Goal: Task Accomplishment & Management: Manage account settings

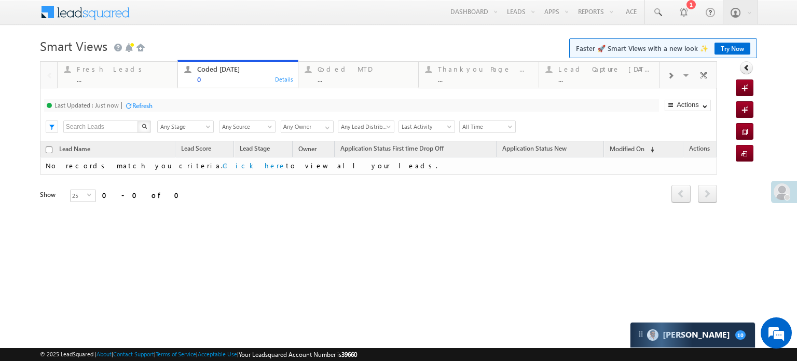
click at [784, 187] on span at bounding box center [782, 191] width 17 height 17
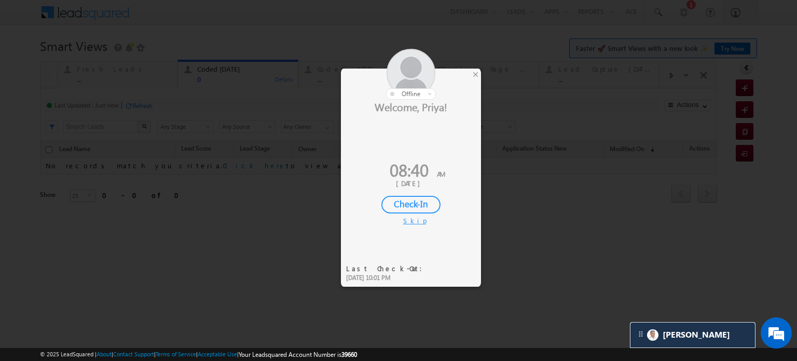
click at [410, 201] on div "Check-In" at bounding box center [411, 205] width 59 height 18
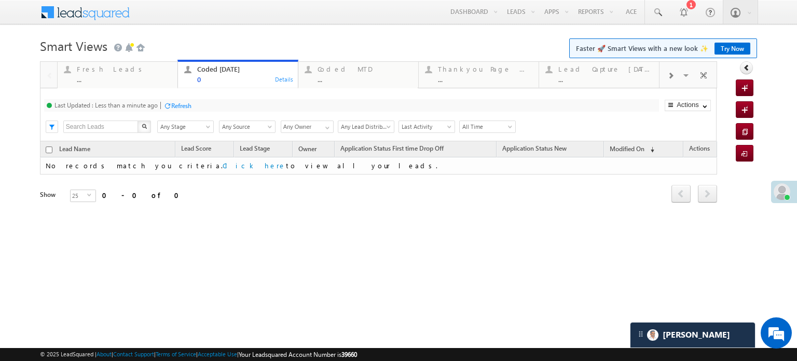
click at [184, 105] on div "Refresh" at bounding box center [181, 106] width 20 height 8
drag, startPoint x: 200, startPoint y: 70, endPoint x: 130, endPoint y: 59, distance: 70.9
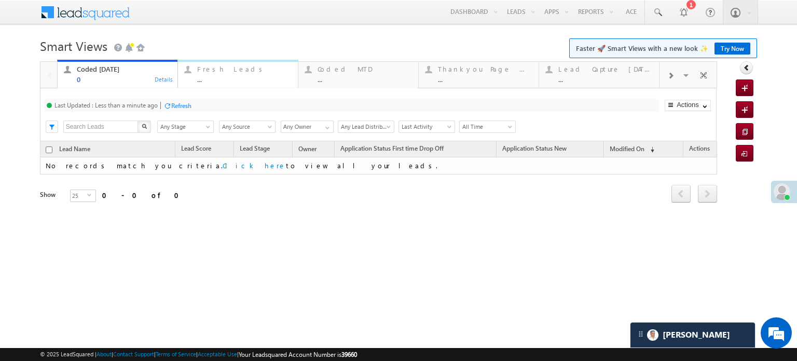
click at [216, 70] on div "Fresh Leads" at bounding box center [244, 69] width 94 height 8
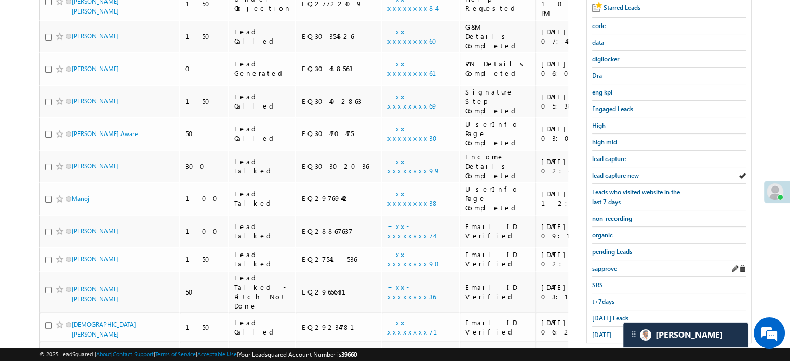
scroll to position [220, 0]
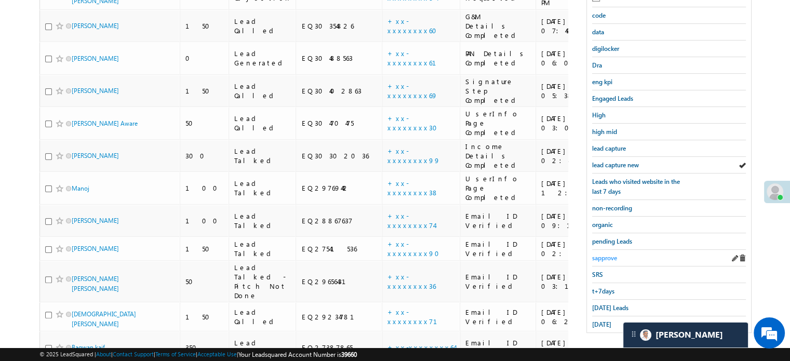
click at [608, 254] on span "sapprove" at bounding box center [604, 258] width 25 height 8
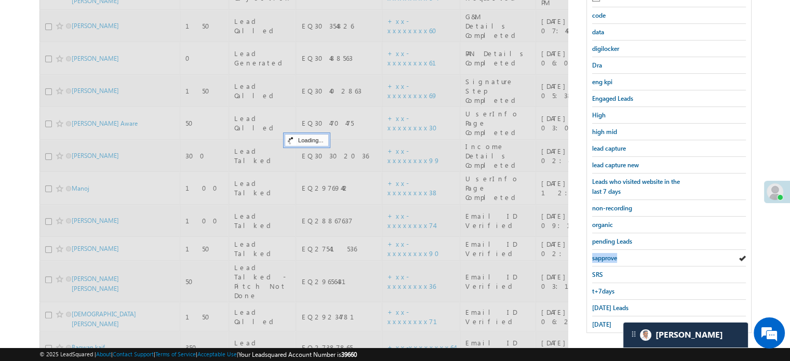
click at [608, 254] on span "sapprove" at bounding box center [604, 258] width 25 height 8
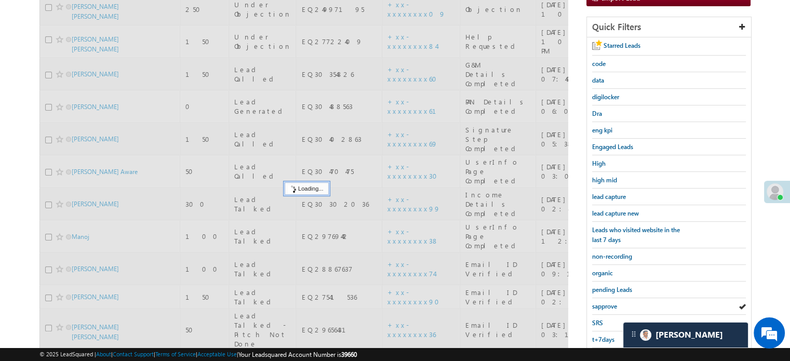
scroll to position [116, 0]
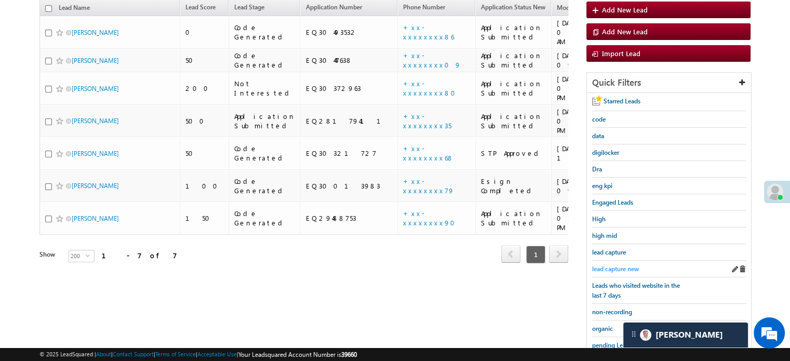
click at [620, 266] on span "lead capture new" at bounding box center [615, 269] width 47 height 8
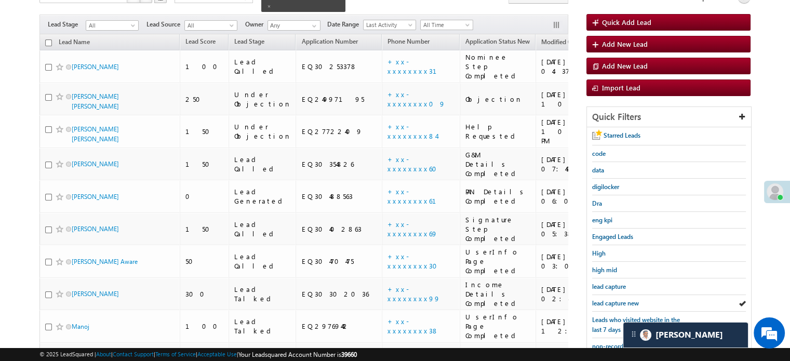
scroll to position [12, 0]
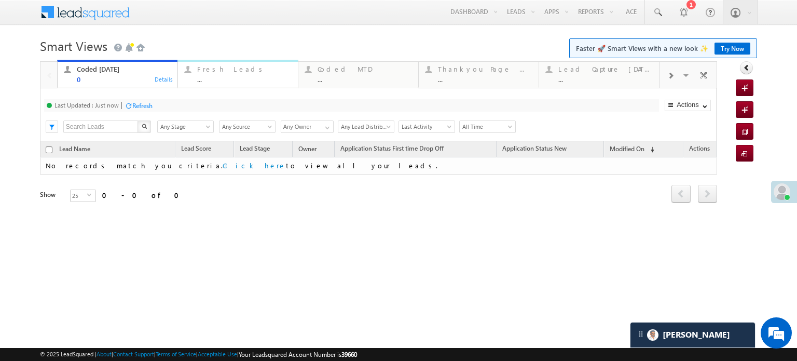
click at [217, 76] on div "..." at bounding box center [244, 79] width 94 height 8
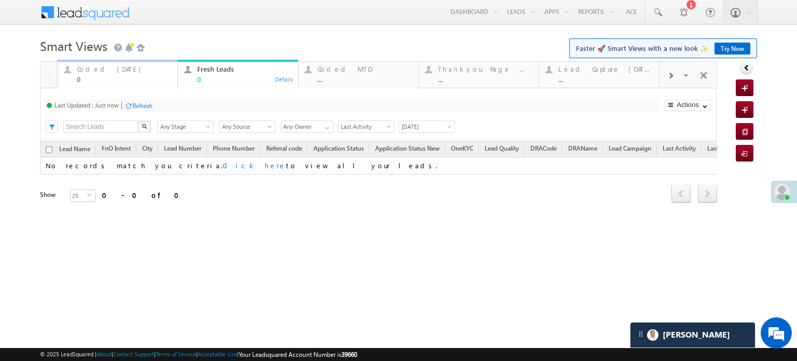
click at [124, 71] on div "Coded Today" at bounding box center [124, 69] width 94 height 8
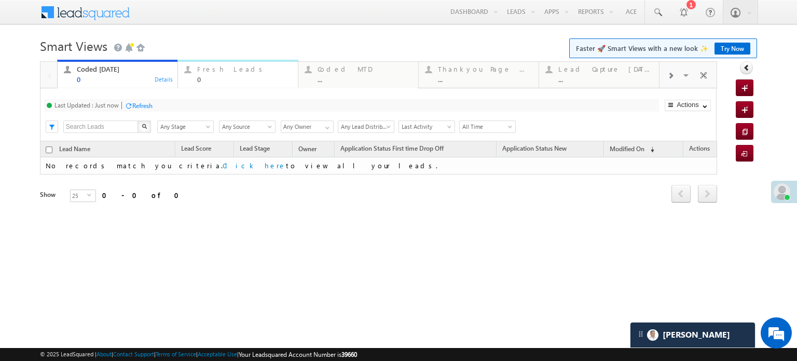
click at [193, 69] on div at bounding box center [187, 69] width 13 height 13
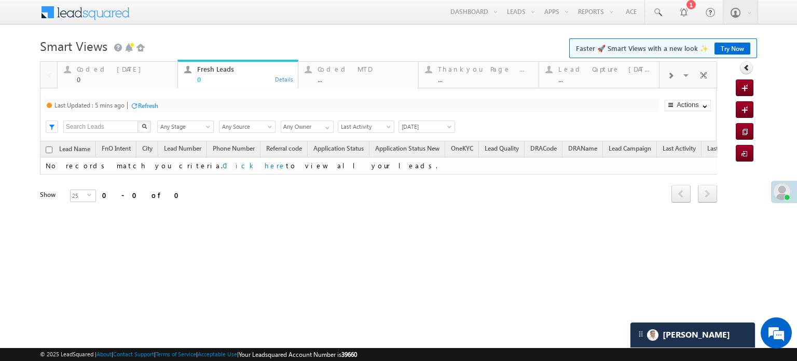
click at [146, 108] on div "Refresh" at bounding box center [148, 106] width 20 height 8
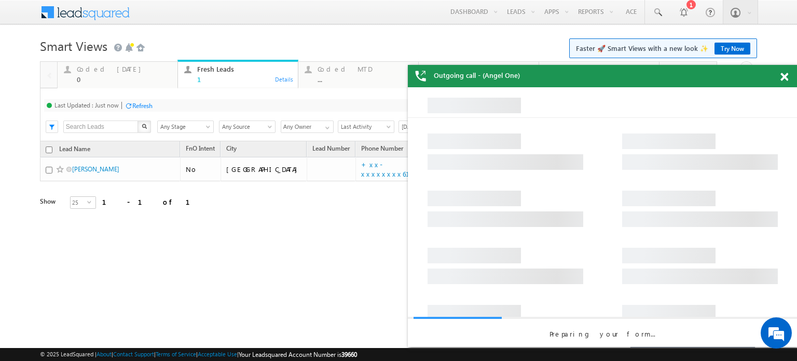
click at [780, 78] on div "Outgoing call - (Angel One)" at bounding box center [602, 76] width 389 height 22
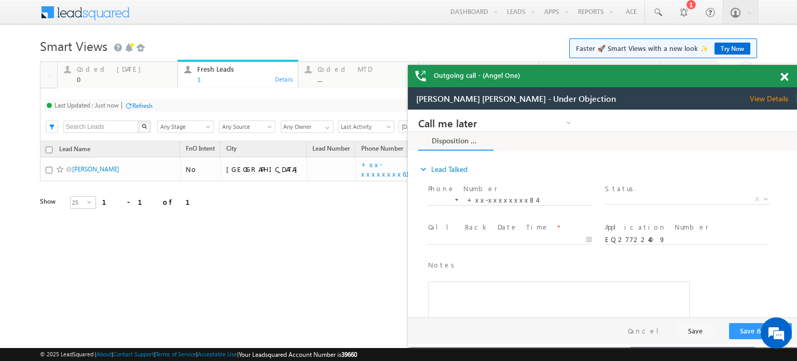
click at [784, 76] on span at bounding box center [785, 77] width 8 height 9
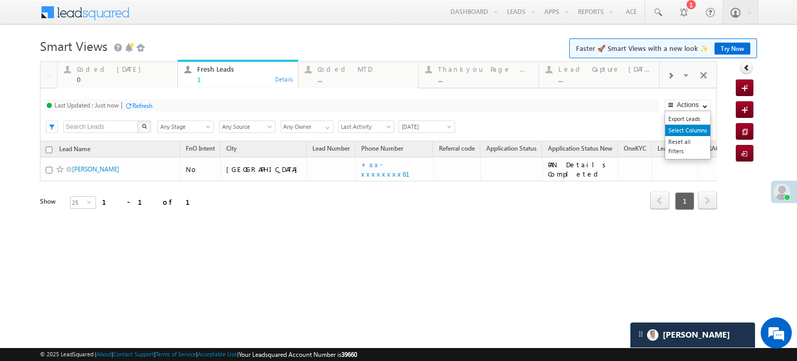
click at [690, 132] on link "Select Columns" at bounding box center [688, 130] width 45 height 11
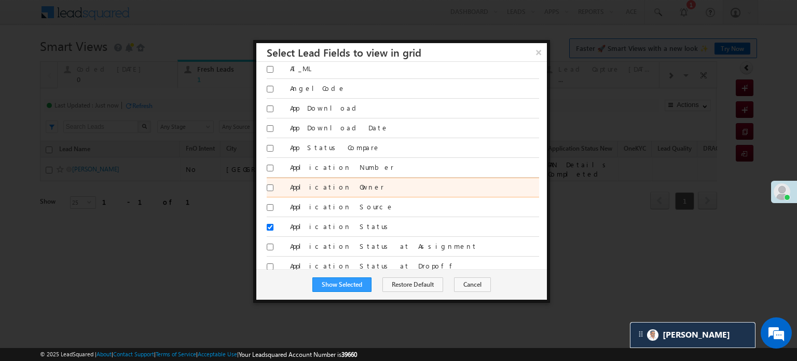
scroll to position [208, 0]
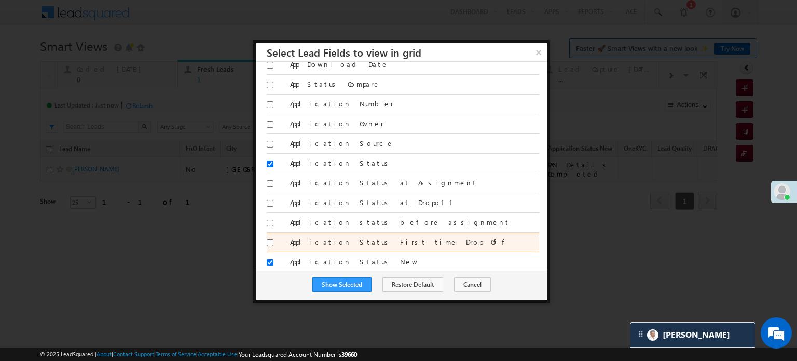
click at [267, 237] on div at bounding box center [275, 244] width 16 height 15
click at [270, 239] on input "Application Status First time Drop Off" at bounding box center [270, 242] width 7 height 7
checkbox input "true"
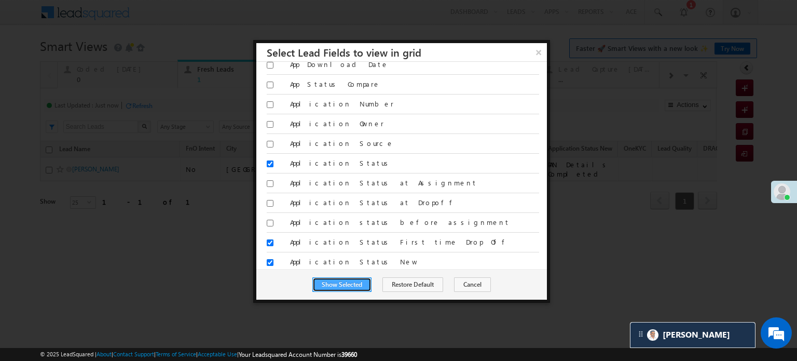
click at [339, 287] on button "Show Selected" at bounding box center [342, 284] width 59 height 15
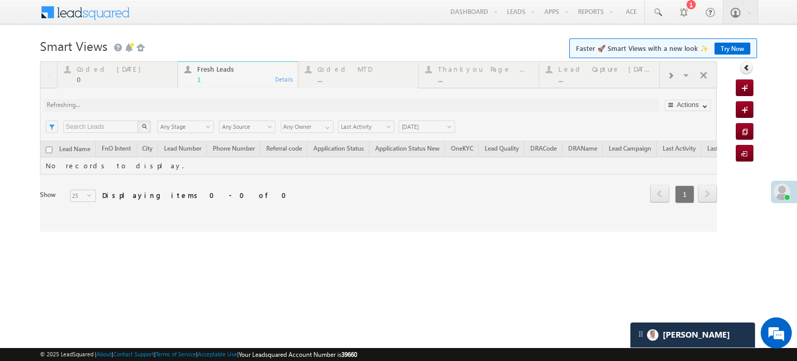
click at [341, 286] on div "Smart Views Getting Started Faster 🚀 Smart Views with a new look ✨ Try Now Quic…" at bounding box center [398, 165] width 717 height 260
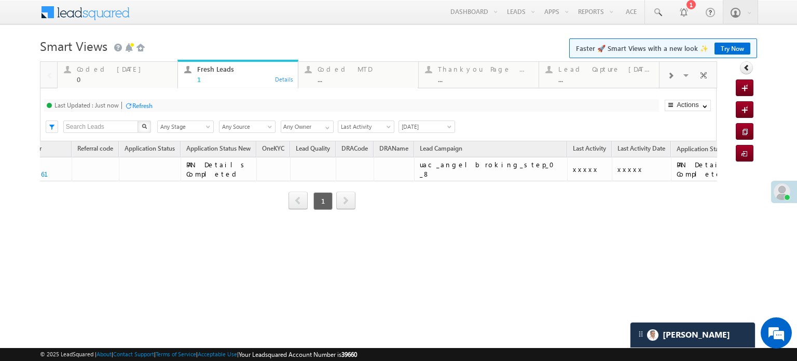
scroll to position [0, 367]
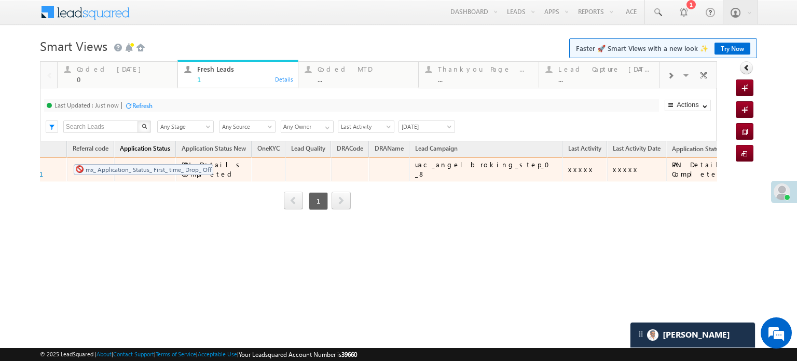
drag, startPoint x: 621, startPoint y: 148, endPoint x: 66, endPoint y: 153, distance: 554.5
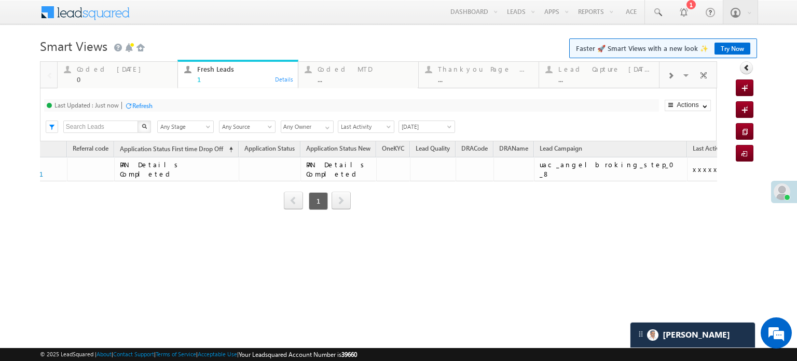
scroll to position [0, 0]
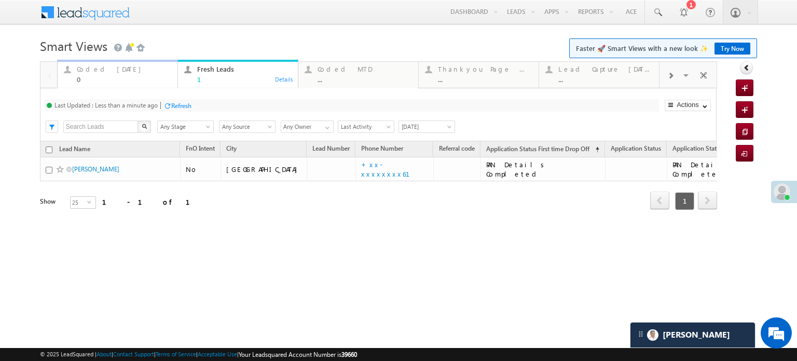
click at [126, 71] on div "Coded Today" at bounding box center [124, 69] width 94 height 8
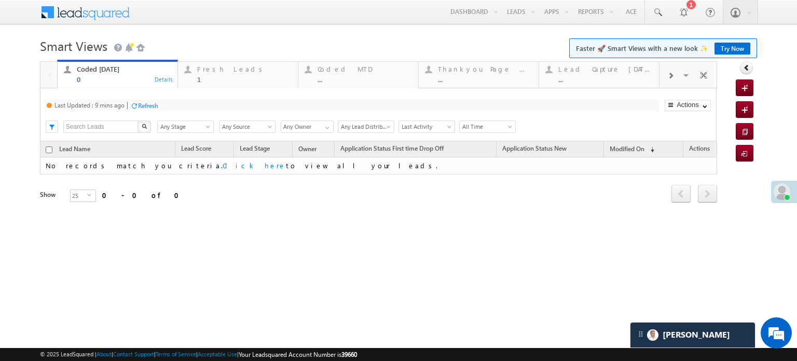
click at [152, 106] on div "Refresh" at bounding box center [148, 106] width 20 height 8
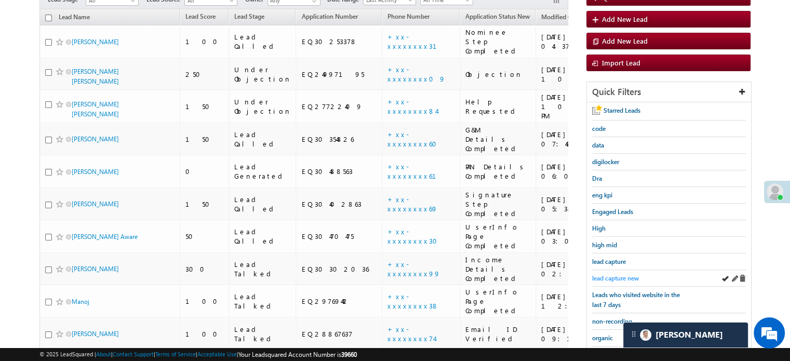
click at [617, 274] on span "lead capture new" at bounding box center [615, 278] width 47 height 8
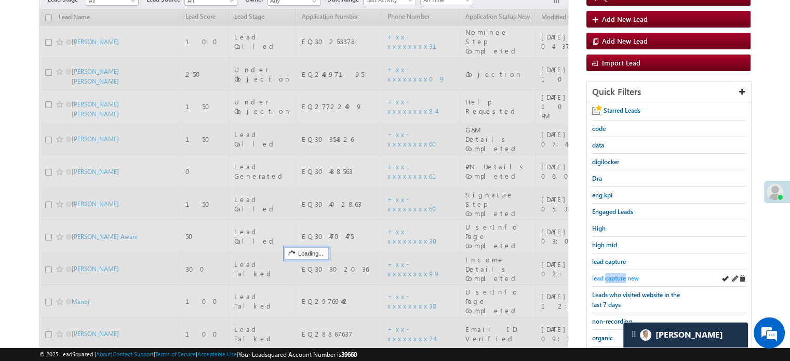
click at [617, 274] on span "lead capture new" at bounding box center [615, 278] width 47 height 8
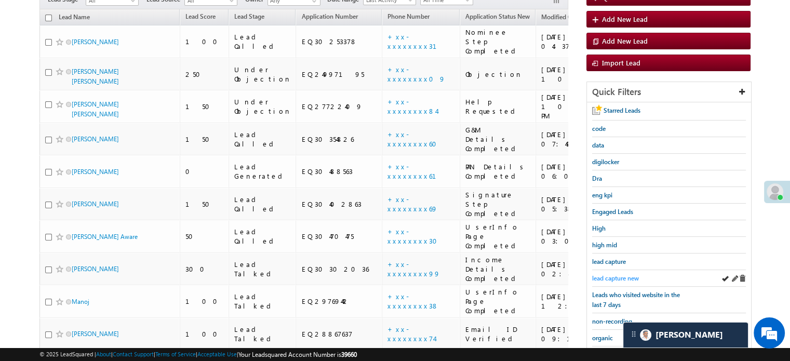
click at [621, 273] on link "lead capture new" at bounding box center [615, 278] width 47 height 10
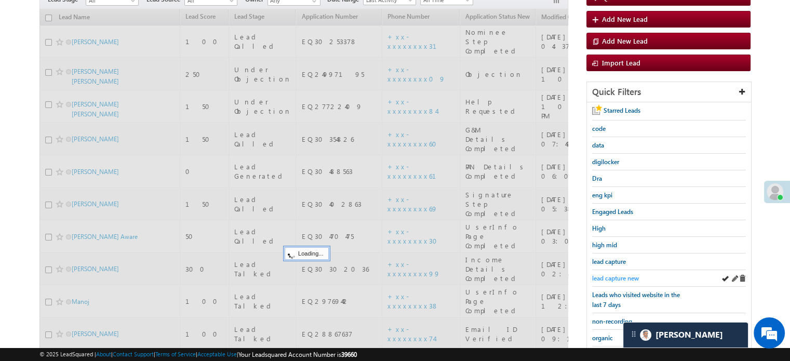
click at [615, 274] on span "lead capture new" at bounding box center [615, 278] width 47 height 8
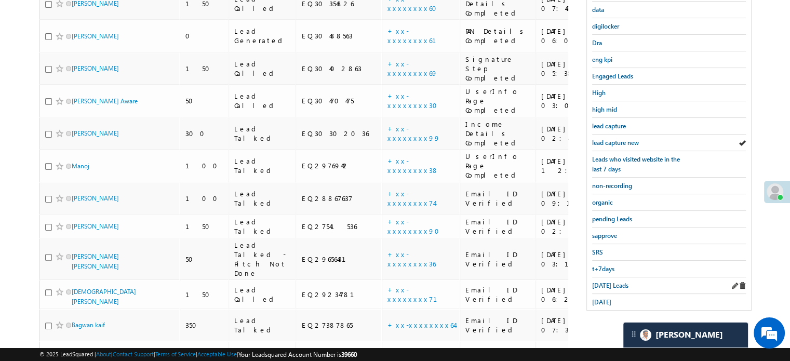
scroll to position [272, 0]
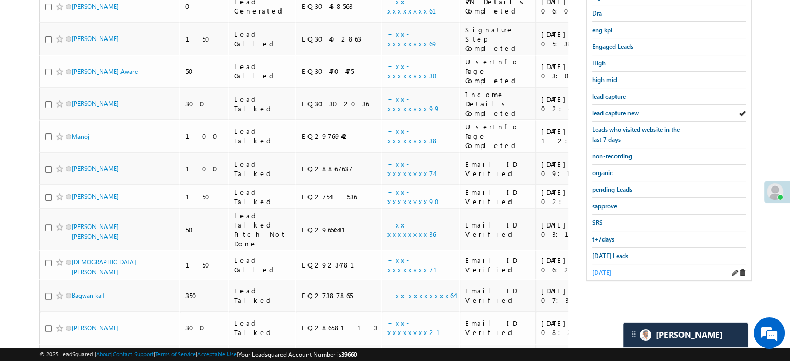
click at [609, 270] on span "yesterday" at bounding box center [601, 272] width 19 height 8
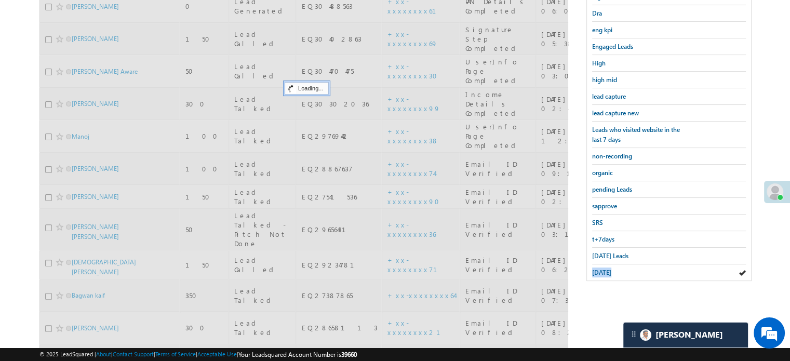
click at [609, 270] on span "yesterday" at bounding box center [601, 272] width 19 height 8
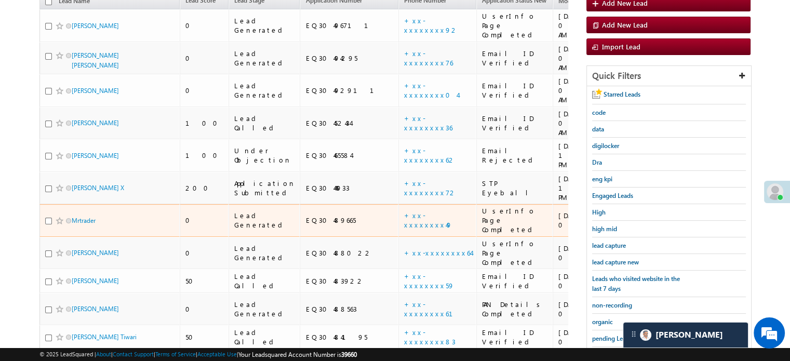
scroll to position [106, 0]
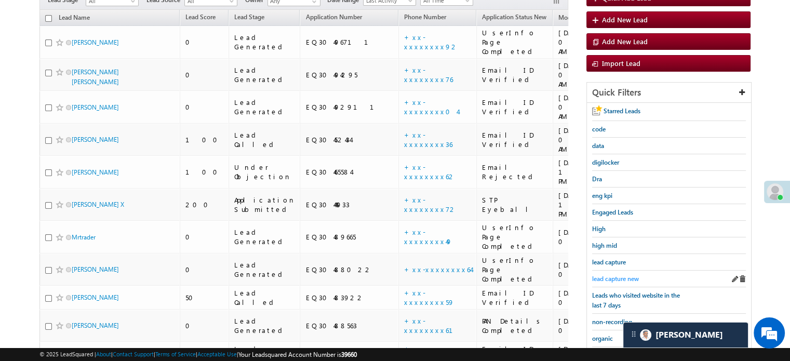
click at [605, 276] on span "lead capture new" at bounding box center [615, 279] width 47 height 8
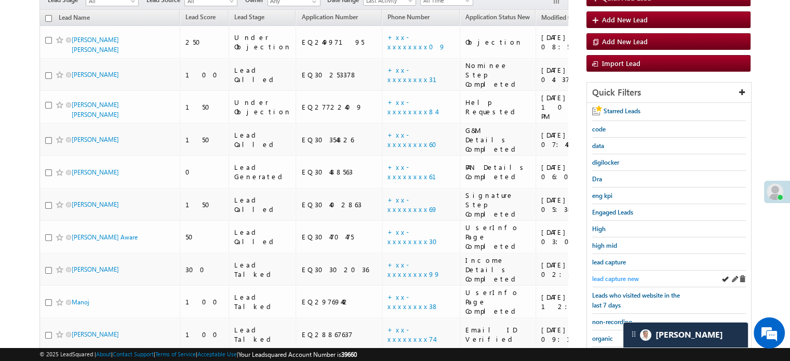
click at [592, 275] on span "lead capture new" at bounding box center [615, 279] width 47 height 8
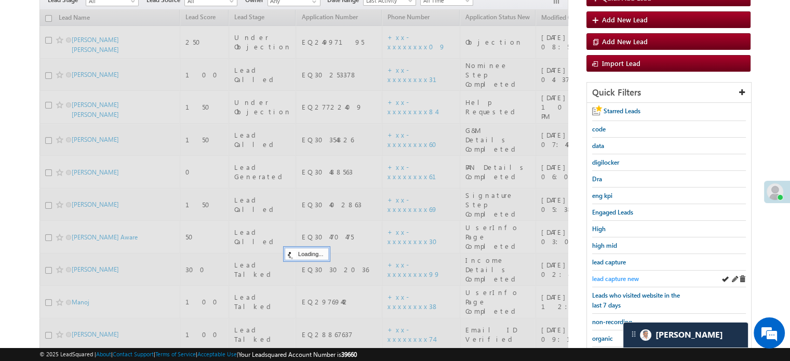
click at [592, 276] on span "lead capture new" at bounding box center [615, 279] width 47 height 8
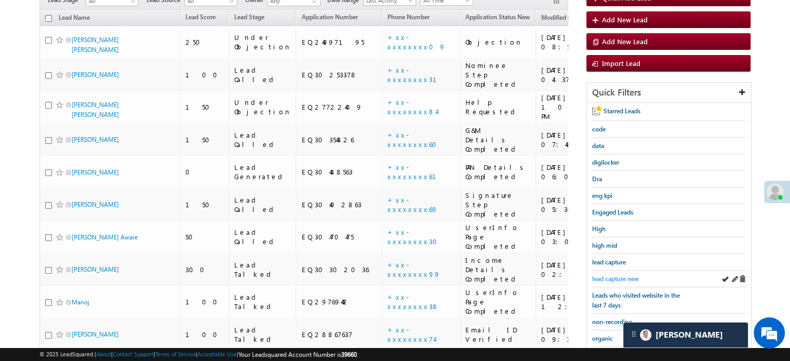
click at [621, 279] on span "lead capture new" at bounding box center [615, 279] width 47 height 8
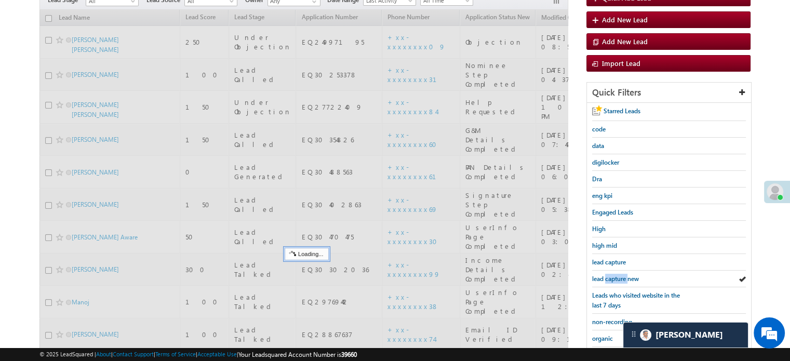
click at [621, 279] on span "lead capture new" at bounding box center [615, 279] width 47 height 8
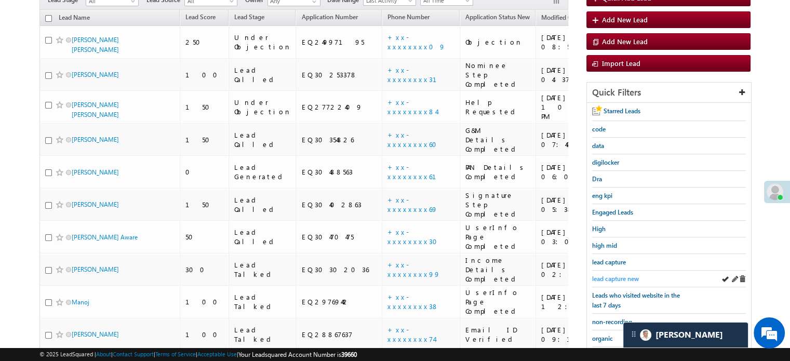
click at [597, 278] on span "lead capture new" at bounding box center [615, 279] width 47 height 8
click at [610, 280] on div "lead capture new" at bounding box center [669, 278] width 154 height 17
click at [611, 278] on span "lead capture new" at bounding box center [615, 279] width 47 height 8
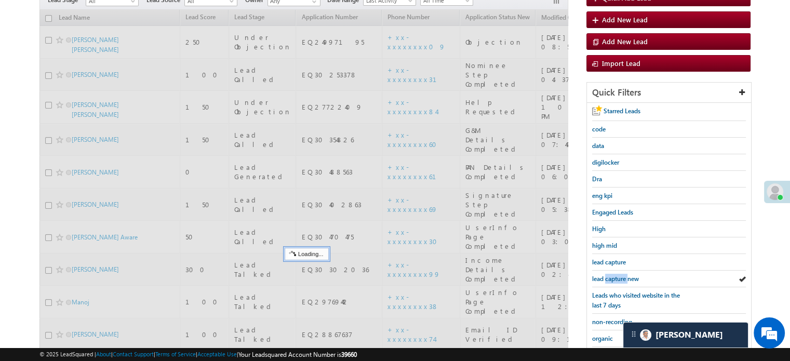
click at [611, 278] on span "lead capture new" at bounding box center [615, 279] width 47 height 8
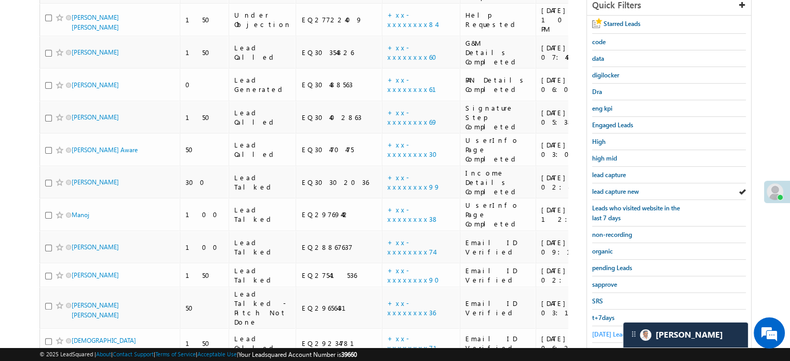
scroll to position [116, 0]
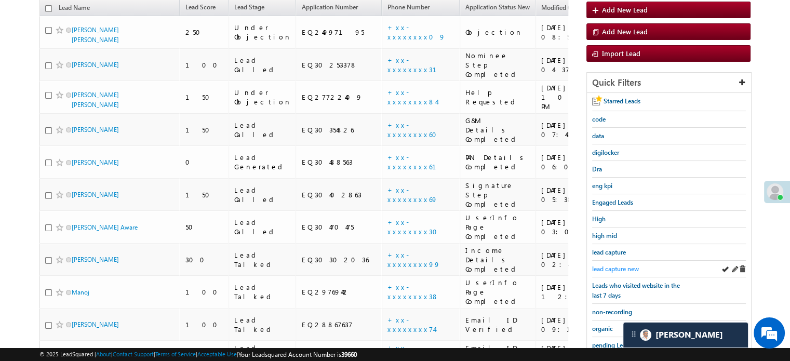
click at [618, 269] on span "lead capture new" at bounding box center [615, 269] width 47 height 8
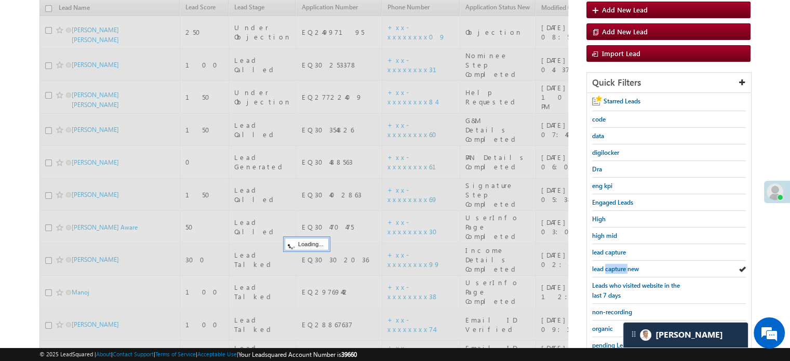
click at [618, 269] on span "lead capture new" at bounding box center [615, 269] width 47 height 8
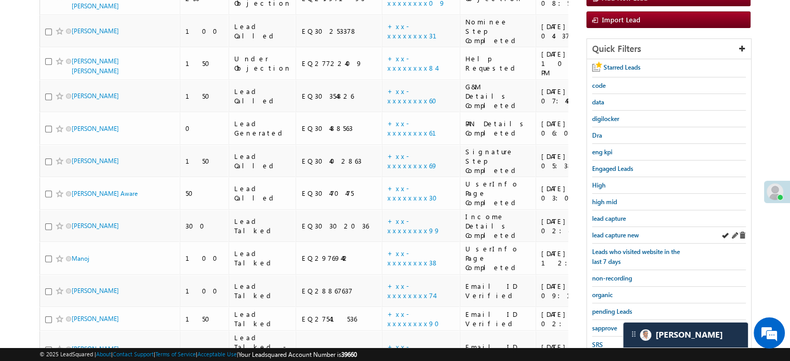
scroll to position [168, 0]
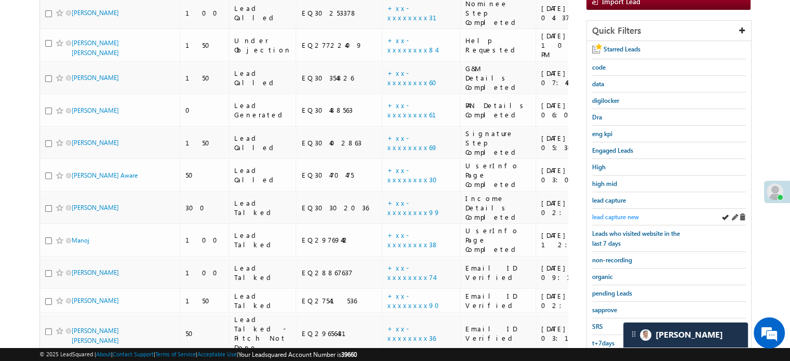
click at [620, 214] on span "lead capture new" at bounding box center [615, 217] width 47 height 8
click at [598, 307] on span "sapprove" at bounding box center [604, 310] width 25 height 8
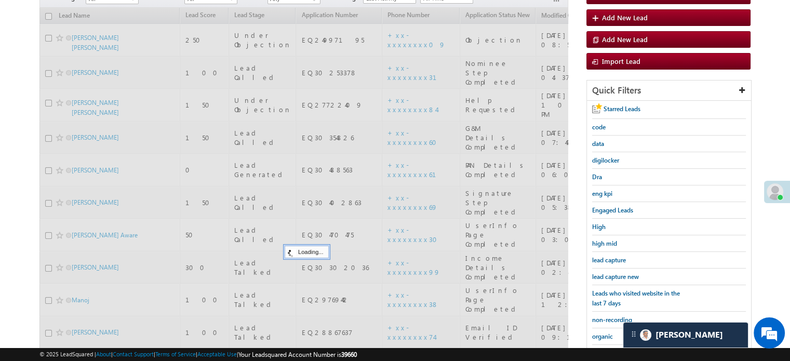
scroll to position [64, 0]
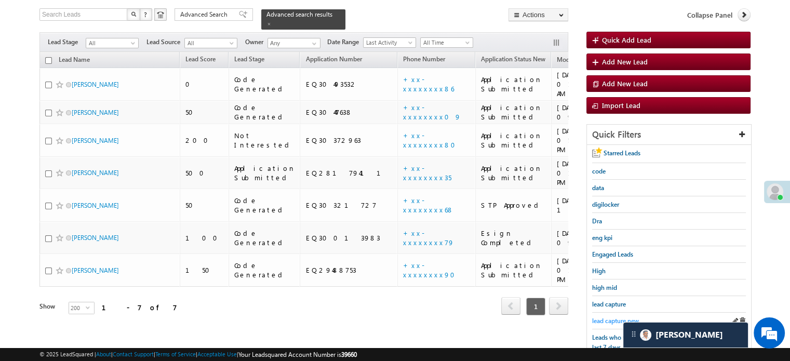
click at [603, 317] on span "lead capture new" at bounding box center [615, 321] width 47 height 8
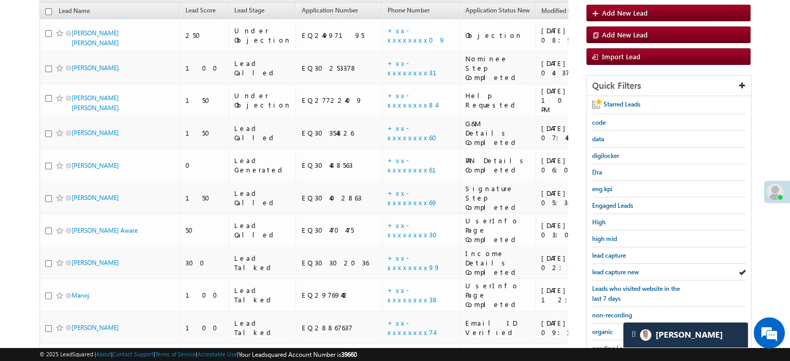
scroll to position [168, 0]
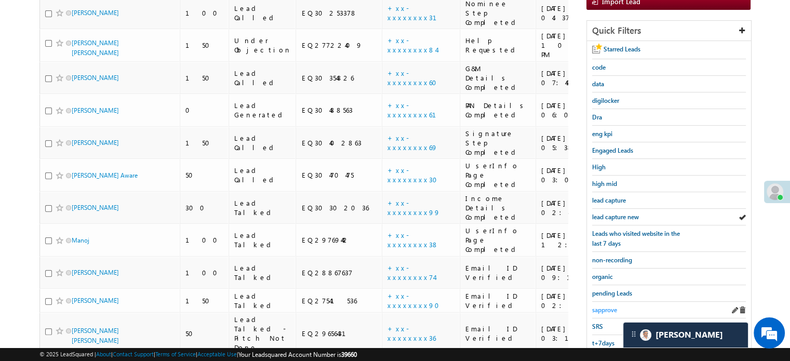
click at [609, 307] on span "sapprove" at bounding box center [604, 310] width 25 height 8
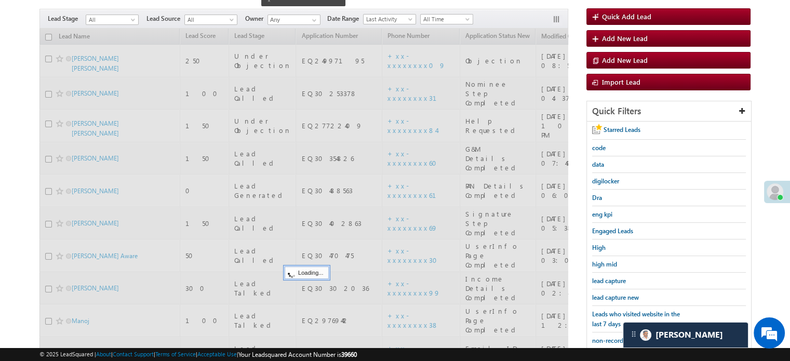
scroll to position [12, 0]
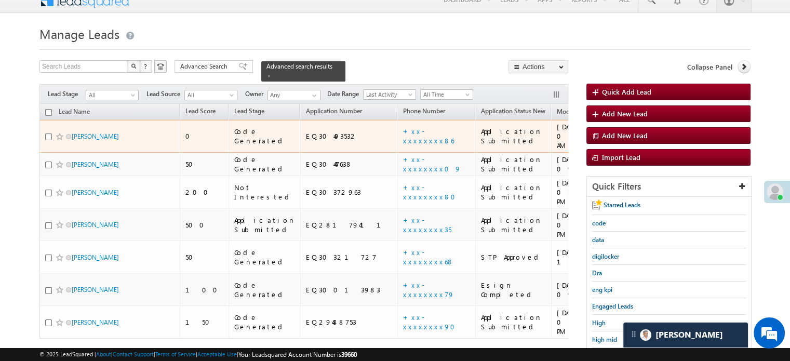
drag, startPoint x: 83, startPoint y: 128, endPoint x: 93, endPoint y: 134, distance: 12.6
click at [93, 134] on div "Milanta Naik" at bounding box center [110, 138] width 130 height 15
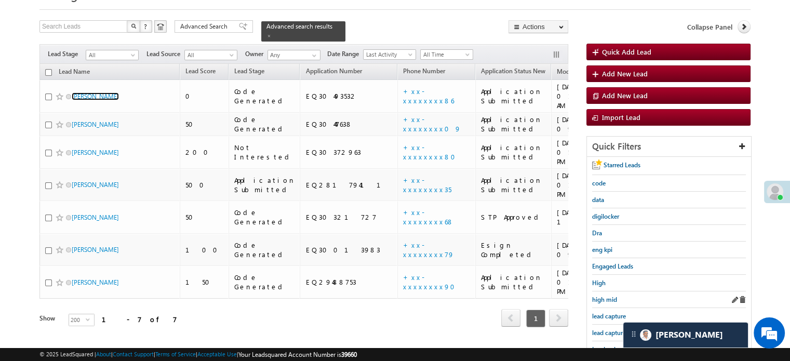
scroll to position [64, 0]
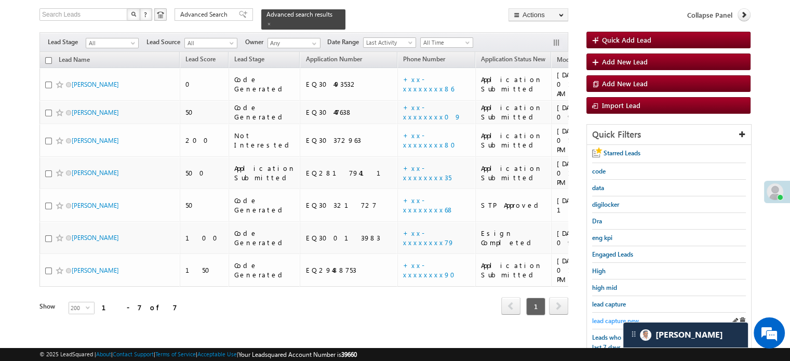
click at [614, 317] on span "lead capture new" at bounding box center [615, 321] width 47 height 8
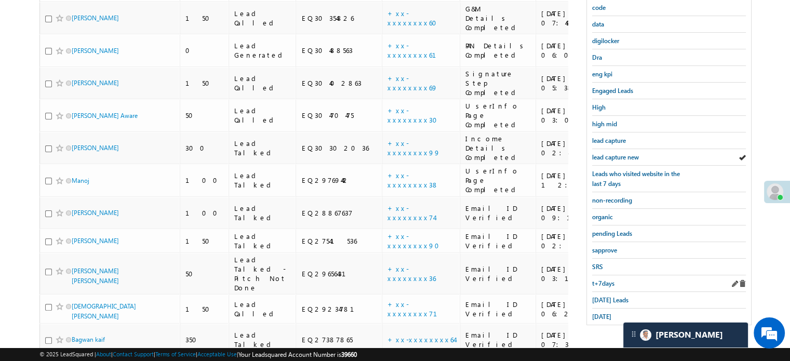
scroll to position [272, 0]
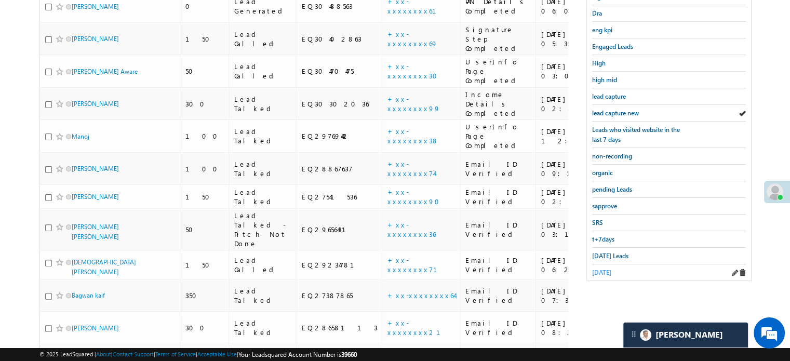
click at [607, 268] on span "yesterday" at bounding box center [601, 272] width 19 height 8
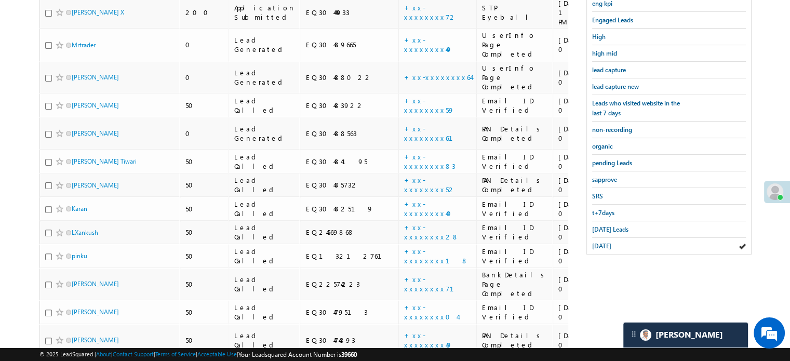
scroll to position [314, 0]
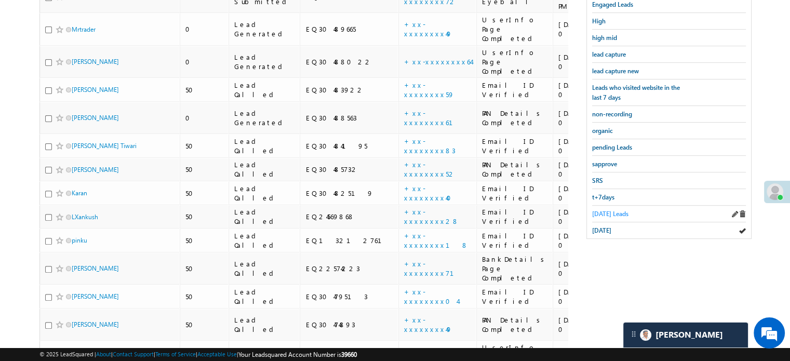
click at [616, 210] on span "Today's Leads" at bounding box center [610, 214] width 36 height 8
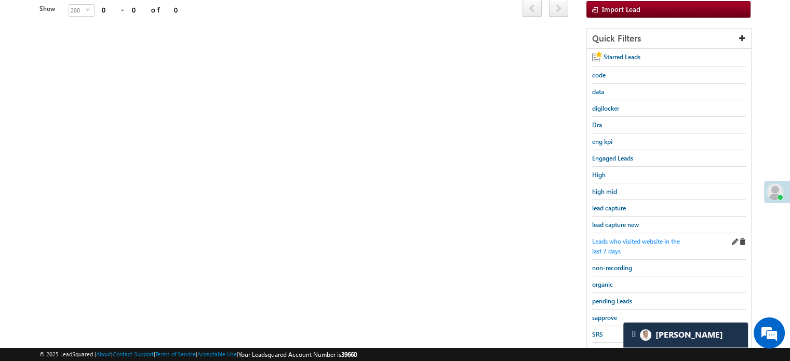
scroll to position [223, 0]
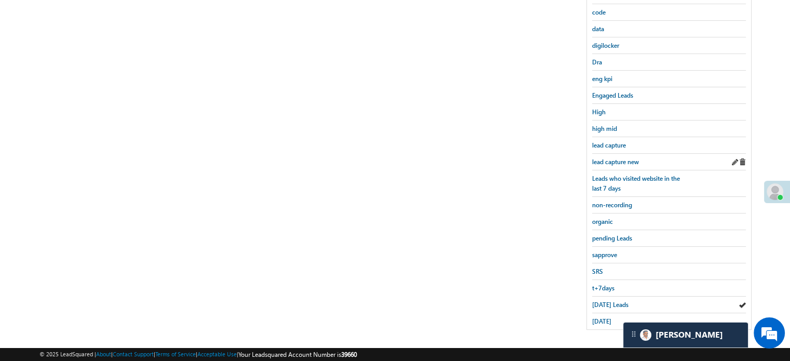
click at [605, 164] on div "lead capture new" at bounding box center [669, 162] width 154 height 17
click at [609, 158] on span "lead capture new" at bounding box center [615, 162] width 47 height 8
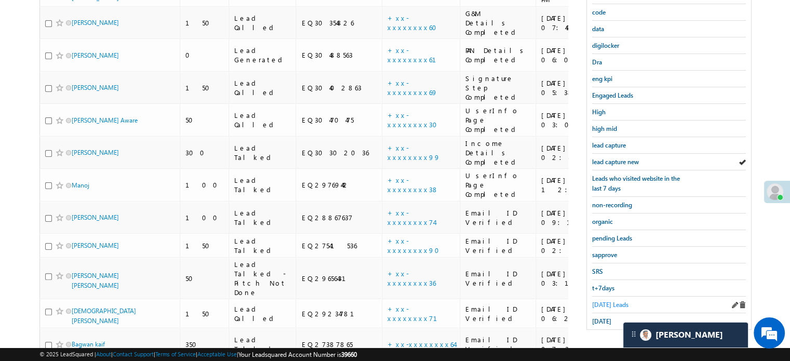
click at [612, 303] on span "Today's Leads" at bounding box center [610, 305] width 36 height 8
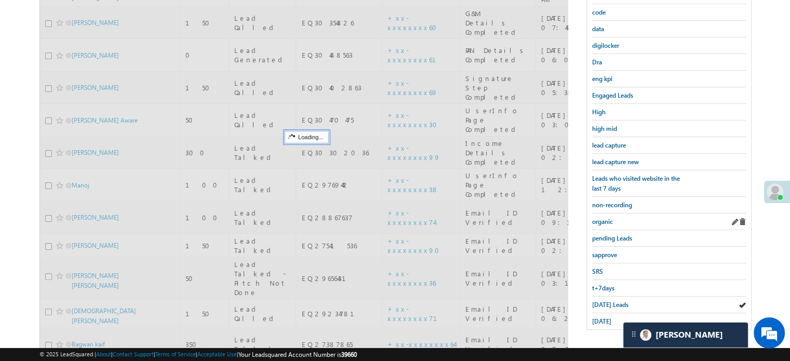
scroll to position [119, 0]
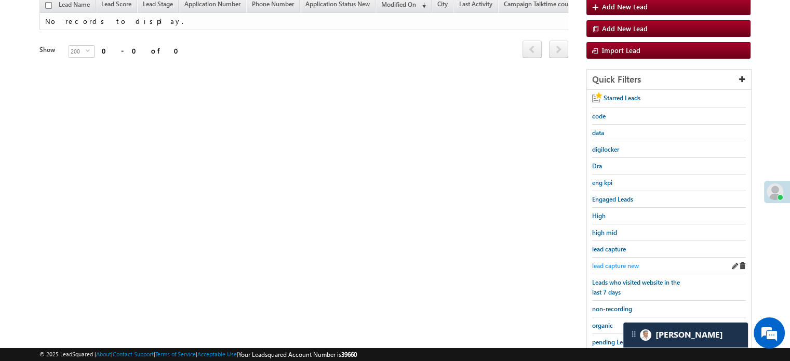
click at [614, 265] on span "lead capture new" at bounding box center [615, 266] width 47 height 8
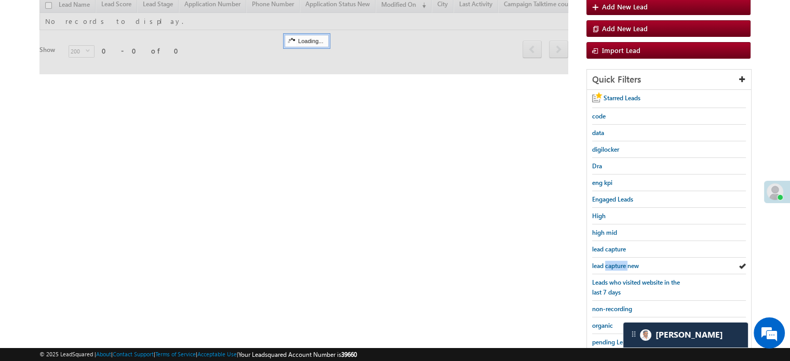
click at [614, 264] on span "lead capture new" at bounding box center [615, 266] width 47 height 8
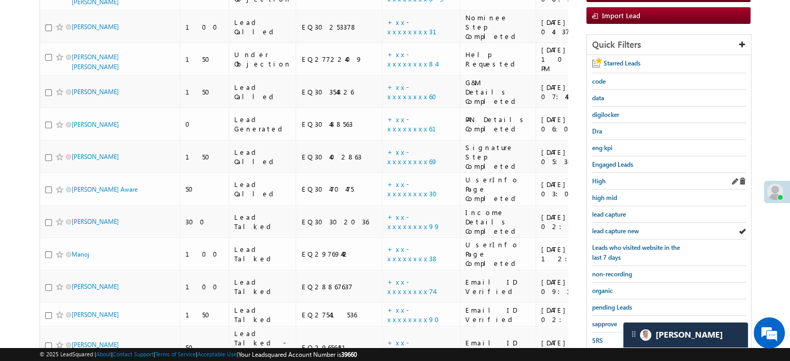
scroll to position [223, 0]
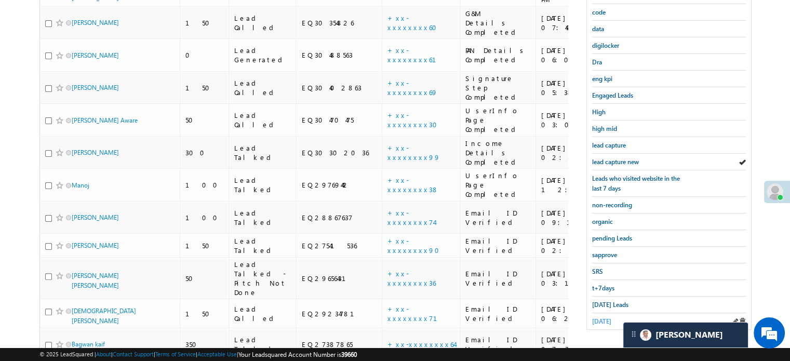
click at [611, 317] on span "yesterday" at bounding box center [601, 321] width 19 height 8
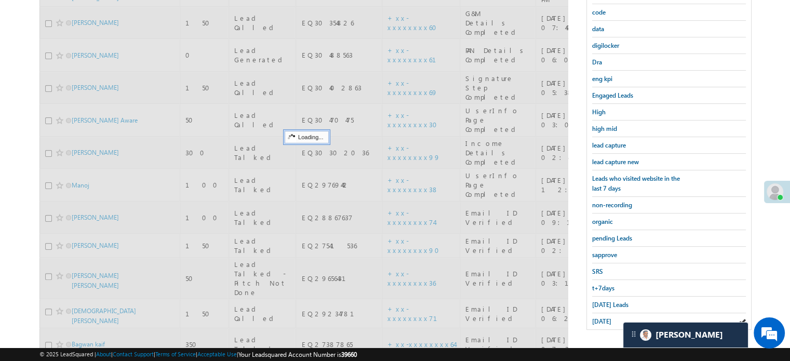
click at [611, 317] on span "yesterday" at bounding box center [601, 321] width 19 height 8
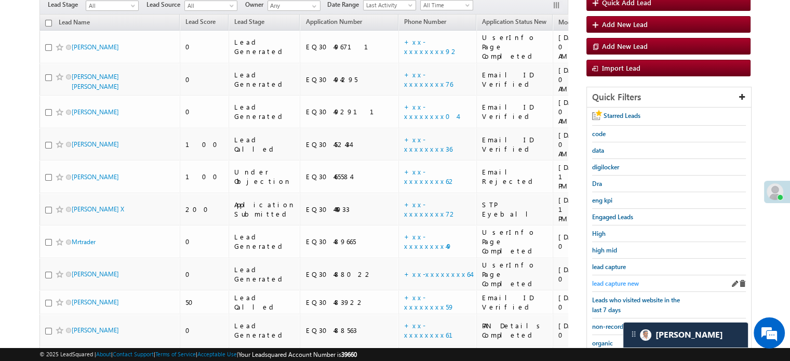
scroll to position [119, 0]
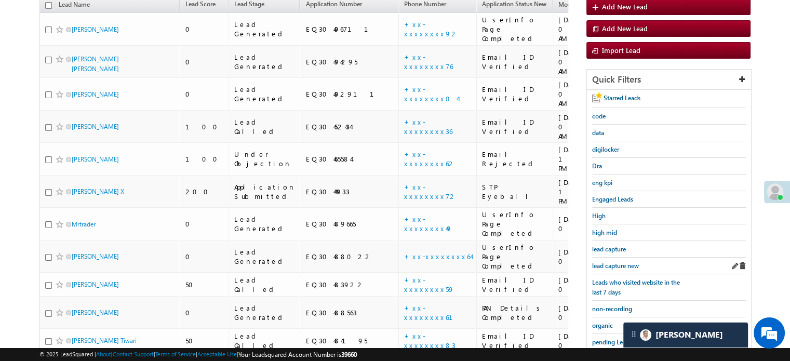
click at [612, 269] on div "lead capture new" at bounding box center [669, 265] width 154 height 17
click at [613, 265] on span "lead capture new" at bounding box center [615, 266] width 47 height 8
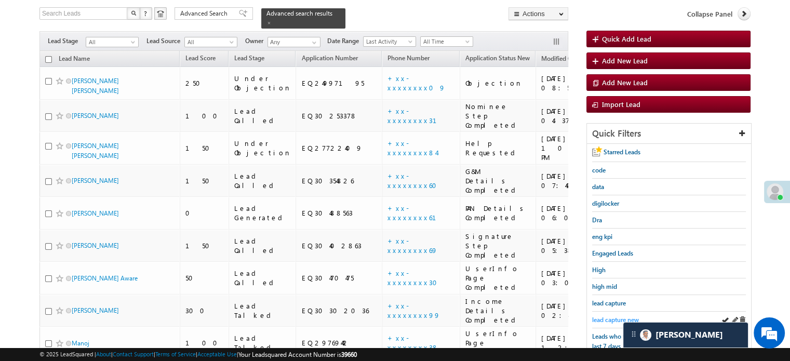
scroll to position [156, 0]
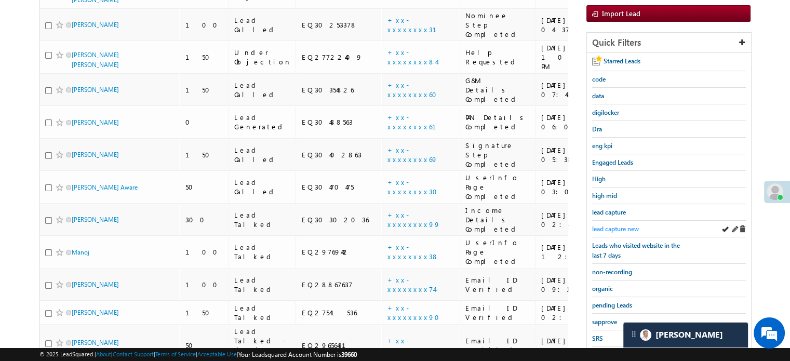
click at [619, 225] on span "lead capture new" at bounding box center [615, 229] width 47 height 8
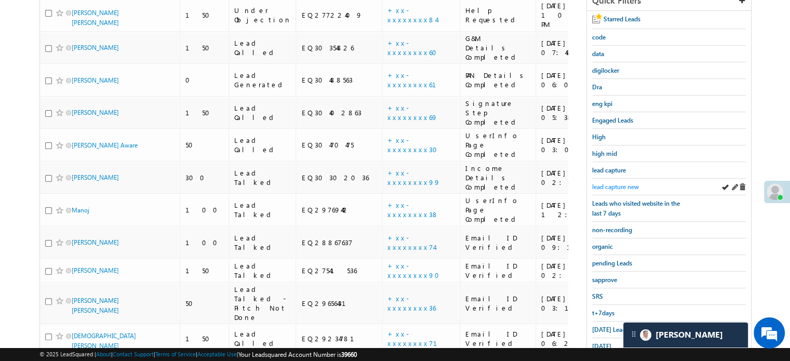
scroll to position [272, 0]
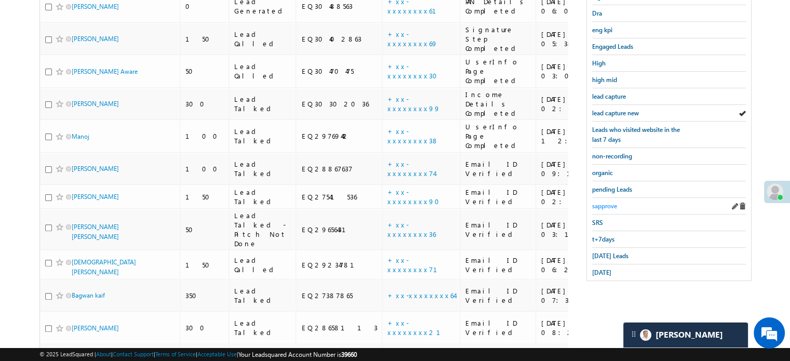
click at [605, 203] on span "sapprove" at bounding box center [604, 206] width 25 height 8
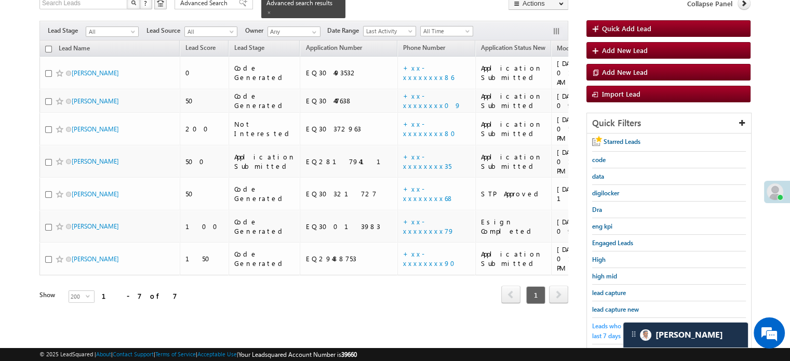
scroll to position [64, 0]
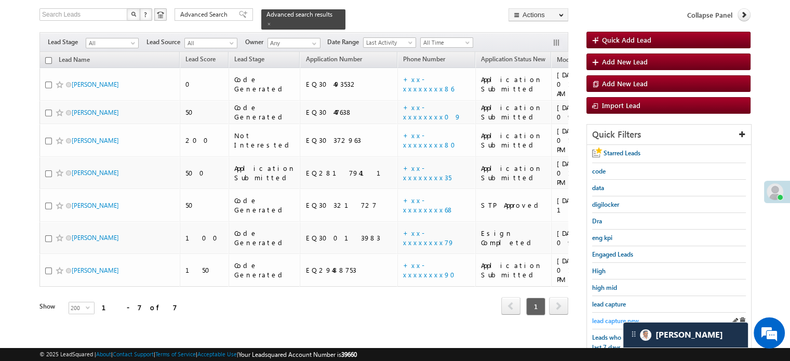
click at [605, 317] on span "lead capture new" at bounding box center [615, 321] width 47 height 8
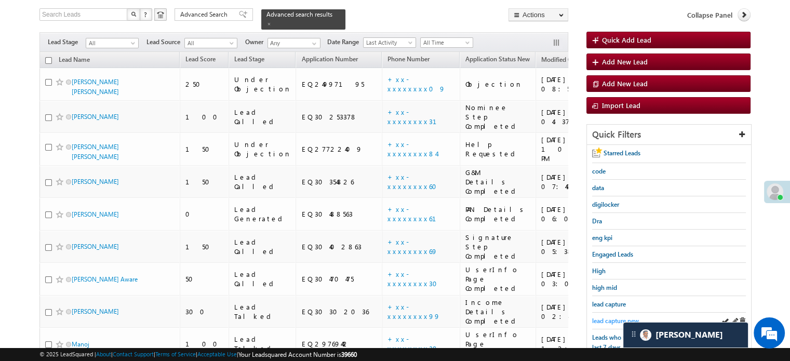
click at [602, 317] on span "lead capture new" at bounding box center [615, 321] width 47 height 8
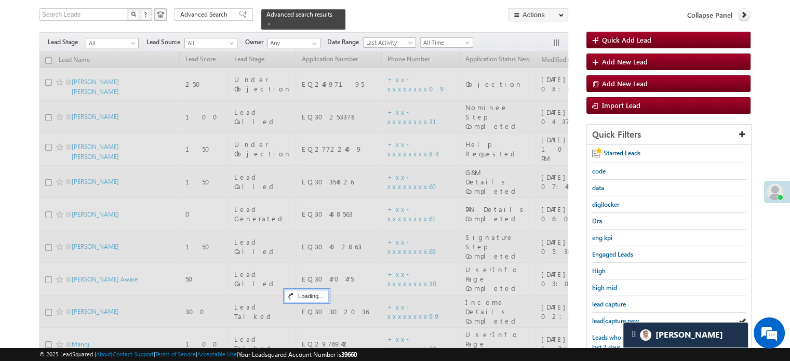
click at [602, 317] on span "lead capture new" at bounding box center [615, 321] width 47 height 8
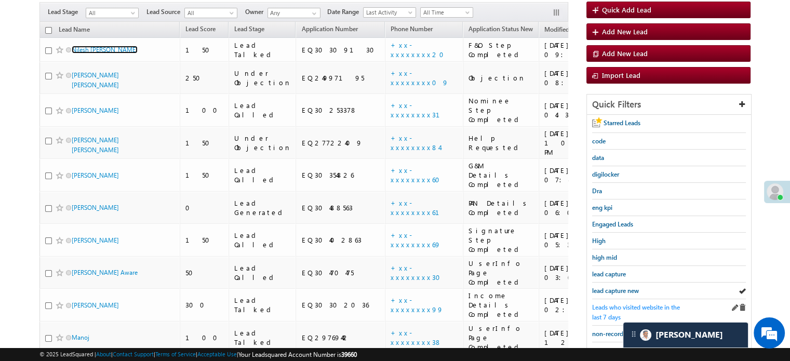
scroll to position [168, 0]
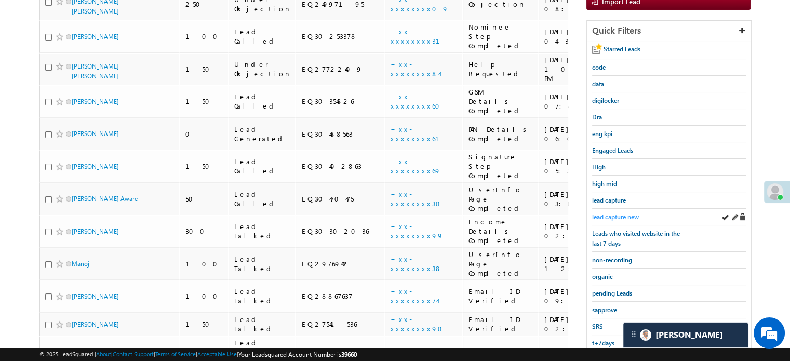
click at [606, 213] on span "lead capture new" at bounding box center [615, 217] width 47 height 8
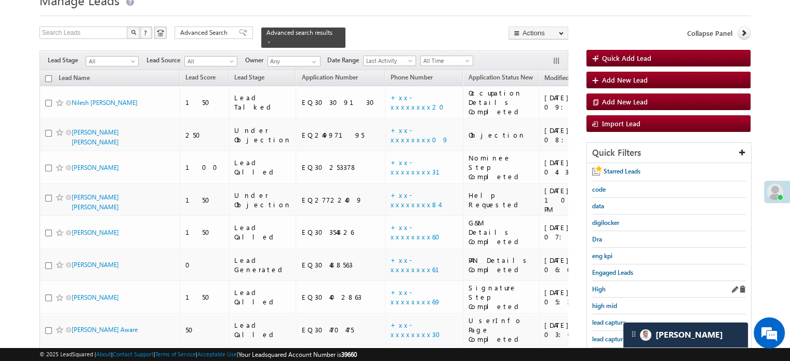
scroll to position [64, 0]
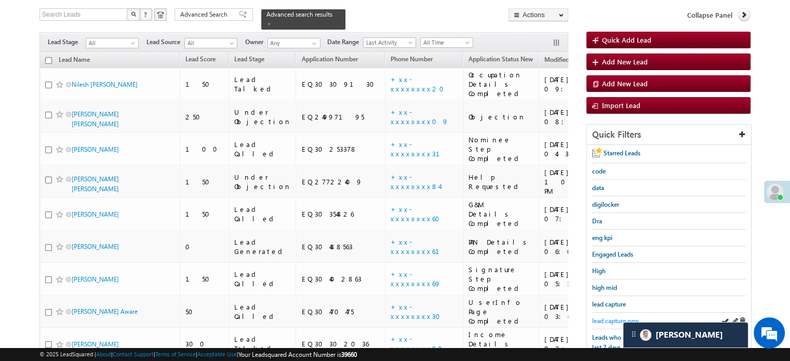
click at [615, 320] on span "lead capture new" at bounding box center [615, 321] width 47 height 8
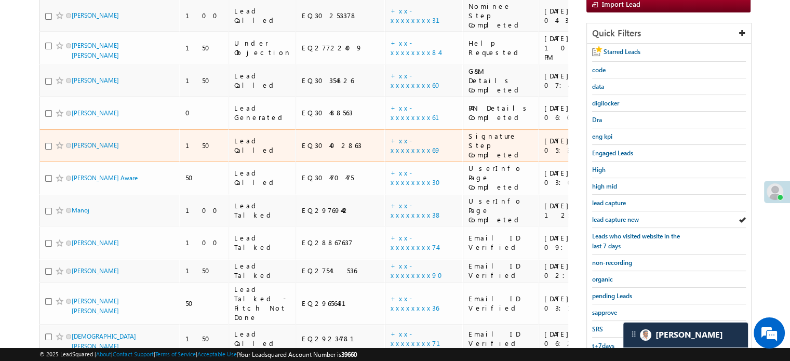
scroll to position [168, 0]
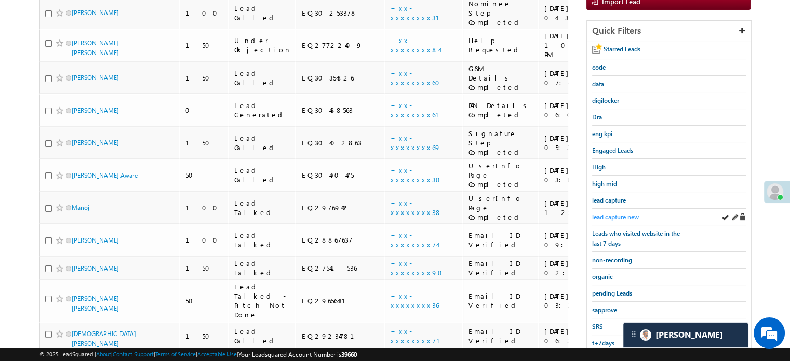
click at [608, 214] on span "lead capture new" at bounding box center [615, 217] width 47 height 8
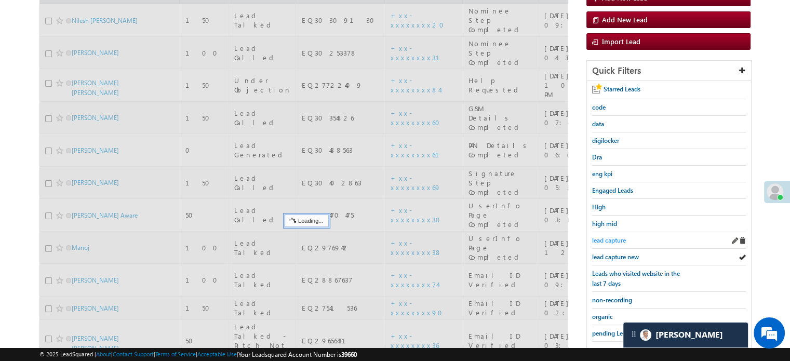
scroll to position [64, 0]
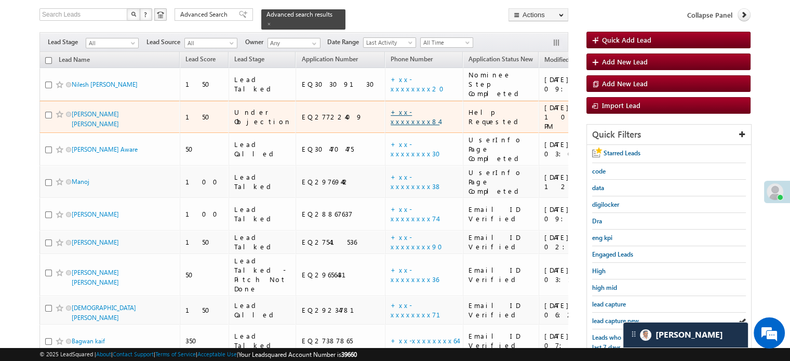
click at [390, 107] on link "+xx-xxxxxxxx84" at bounding box center [414, 116] width 49 height 18
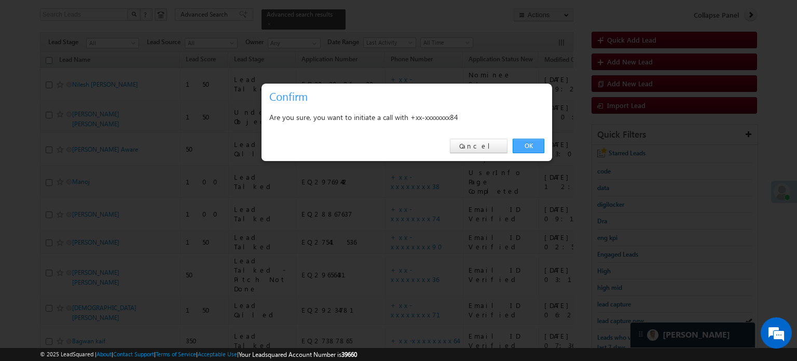
click at [542, 143] on link "OK" at bounding box center [529, 146] width 32 height 15
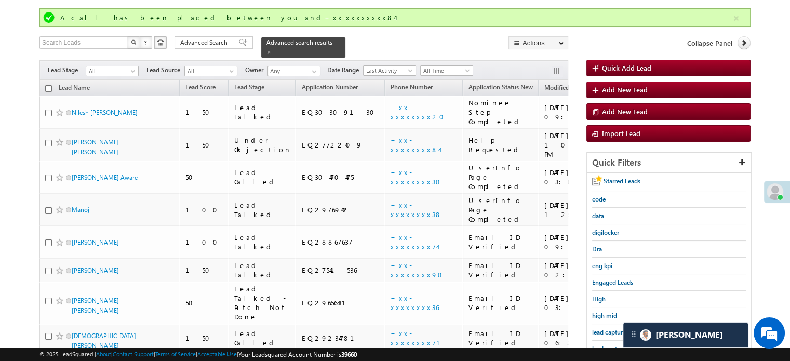
scroll to position [91, 0]
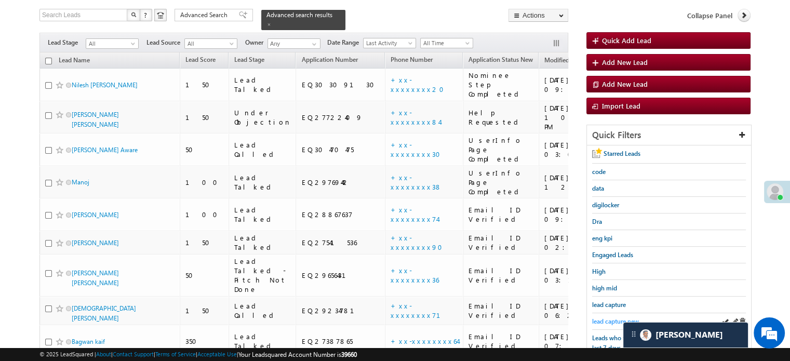
click at [613, 319] on span "lead capture new" at bounding box center [615, 321] width 47 height 8
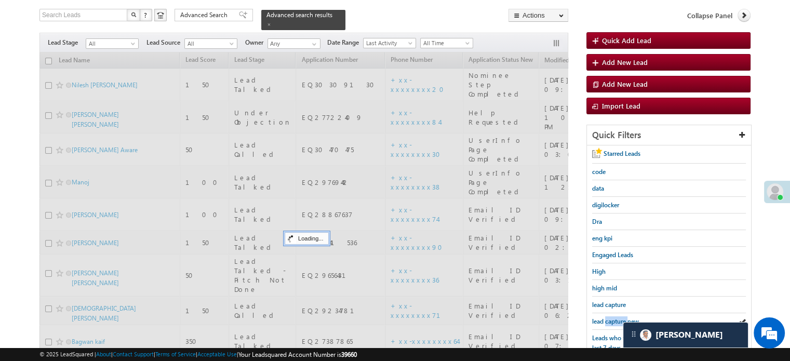
click at [613, 319] on span "lead capture new" at bounding box center [615, 321] width 47 height 8
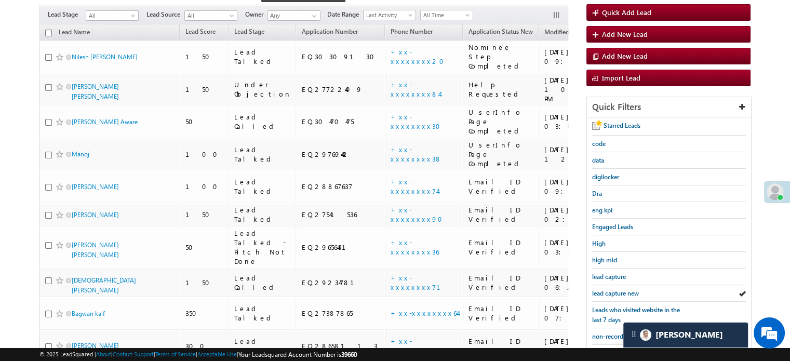
scroll to position [64, 0]
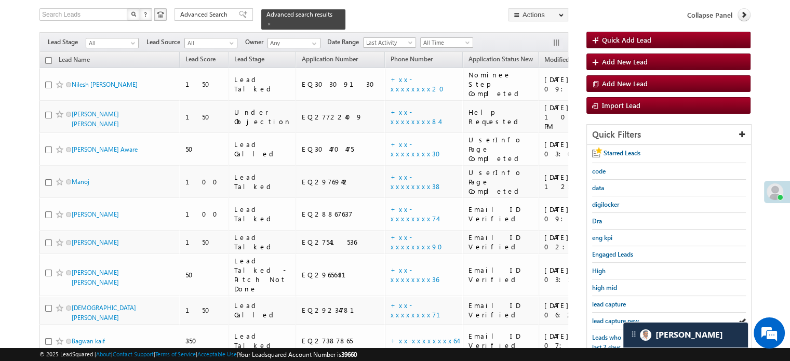
click at [613, 319] on span "lead capture new" at bounding box center [615, 321] width 47 height 8
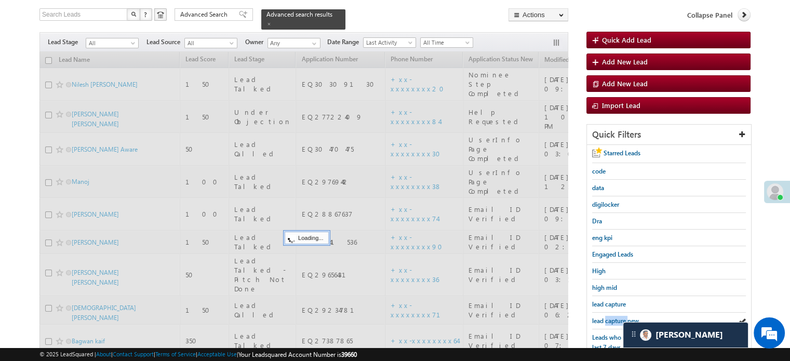
click at [613, 319] on span "lead capture new" at bounding box center [615, 321] width 47 height 8
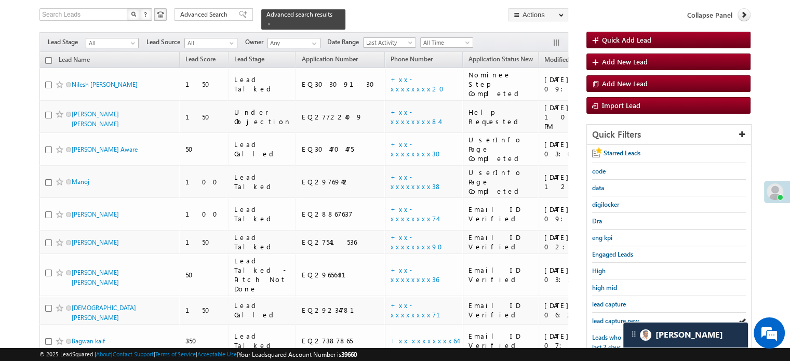
click at [613, 319] on span "lead capture new" at bounding box center [615, 321] width 47 height 8
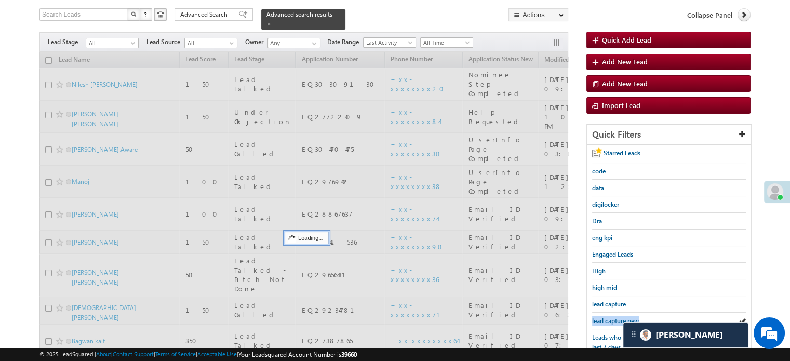
click at [613, 319] on span "lead capture new" at bounding box center [615, 321] width 47 height 8
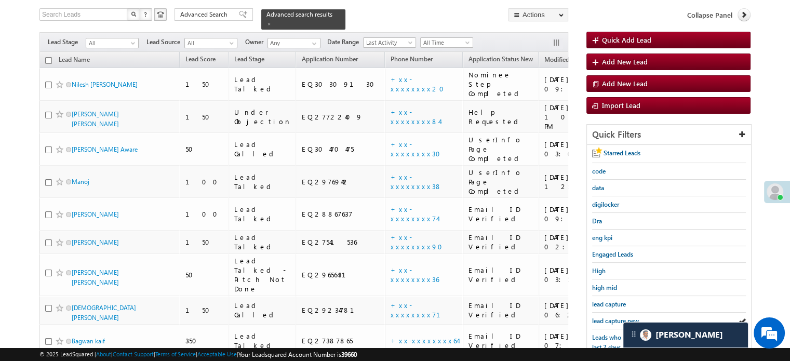
click at [613, 319] on span "lead capture new" at bounding box center [615, 321] width 47 height 8
click at [611, 317] on span "lead capture new" at bounding box center [615, 321] width 47 height 8
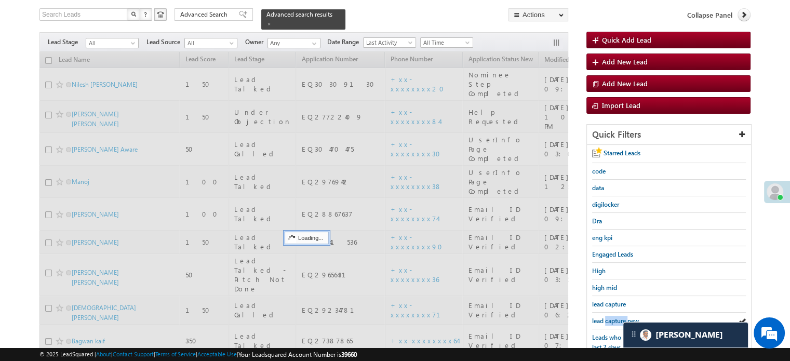
click at [611, 317] on span "lead capture new" at bounding box center [615, 321] width 47 height 8
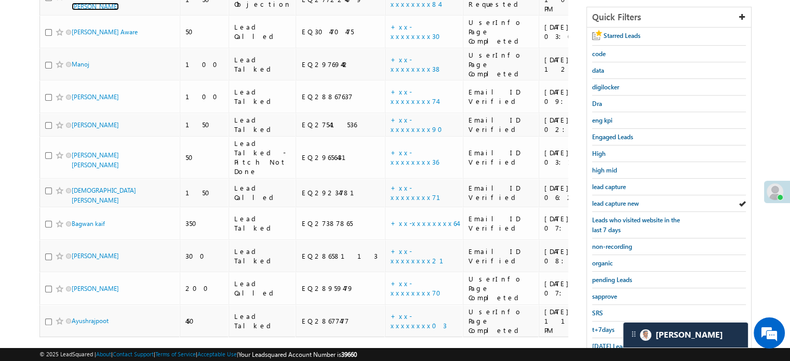
scroll to position [119, 0]
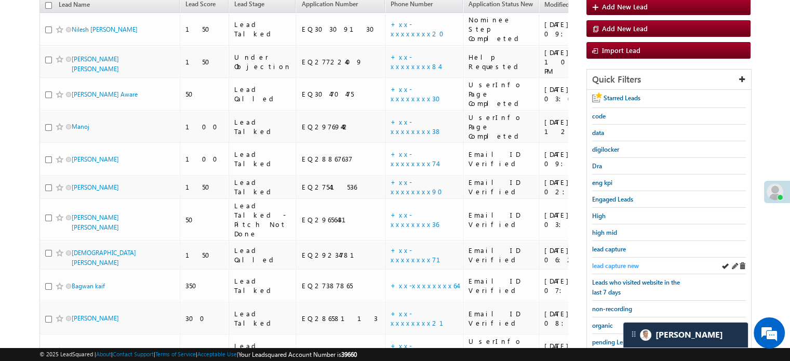
click at [610, 262] on span "lead capture new" at bounding box center [615, 266] width 47 height 8
click at [610, 265] on span "lead capture new" at bounding box center [615, 266] width 47 height 8
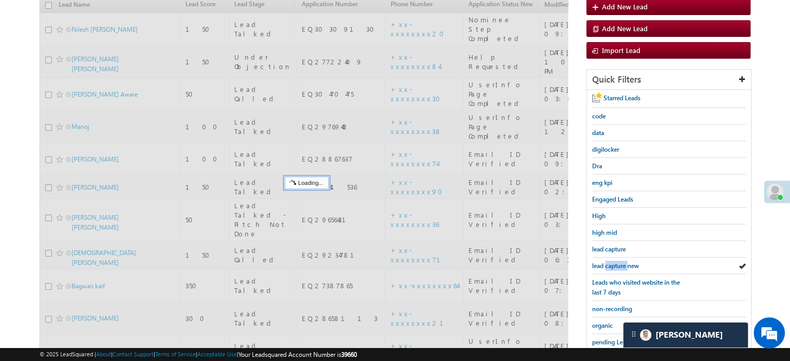
click at [610, 265] on span "lead capture new" at bounding box center [615, 266] width 47 height 8
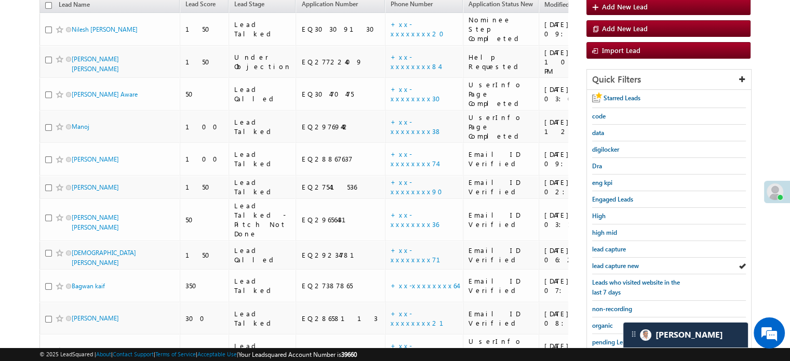
click at [610, 265] on span "lead capture new" at bounding box center [615, 266] width 47 height 8
click at [611, 268] on div "lead capture new" at bounding box center [669, 265] width 154 height 17
click at [611, 262] on span "lead capture new" at bounding box center [615, 266] width 47 height 8
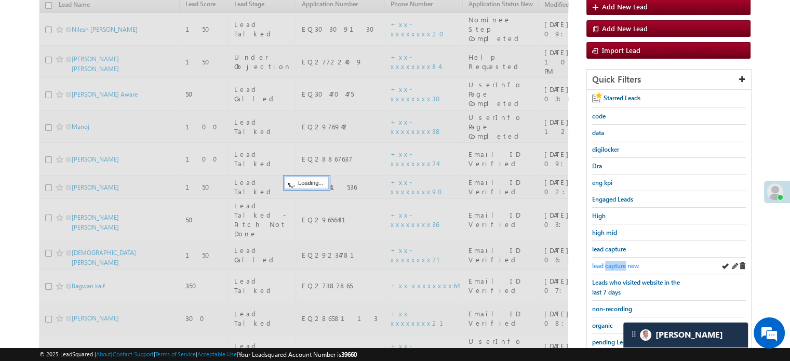
click at [611, 262] on span "lead capture new" at bounding box center [615, 266] width 47 height 8
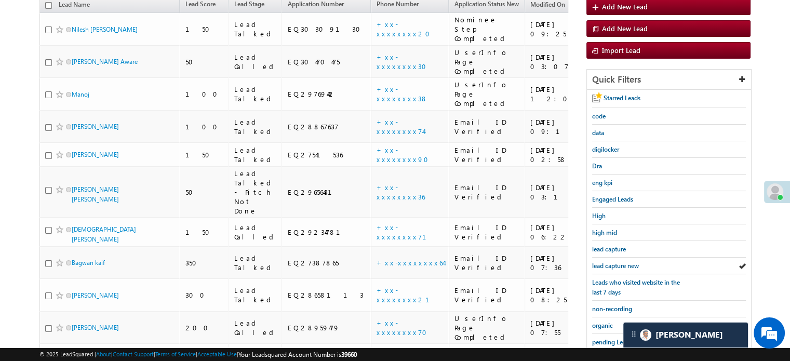
click at [611, 262] on span "lead capture new" at bounding box center [615, 266] width 47 height 8
click at [622, 262] on span "lead capture new" at bounding box center [615, 266] width 47 height 8
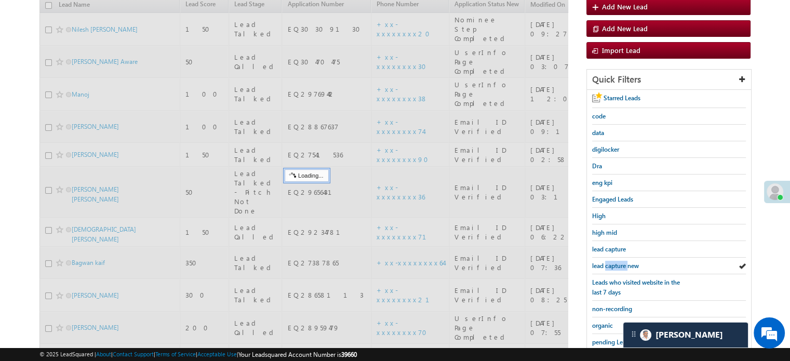
click at [622, 262] on span "lead capture new" at bounding box center [615, 266] width 47 height 8
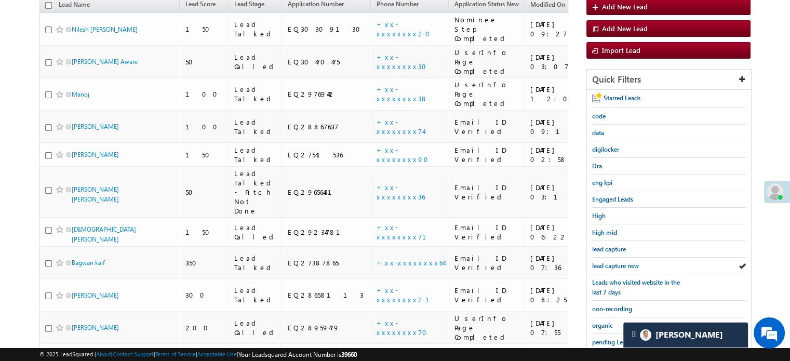
click at [622, 262] on span "lead capture new" at bounding box center [615, 266] width 47 height 8
click at [623, 262] on span "lead capture new" at bounding box center [615, 266] width 47 height 8
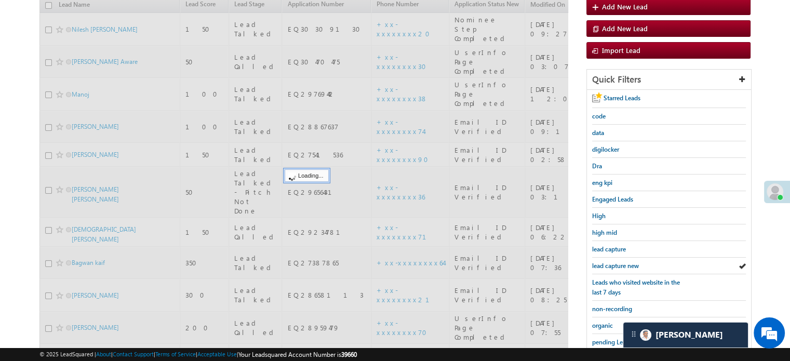
click at [623, 262] on span "lead capture new" at bounding box center [615, 266] width 47 height 8
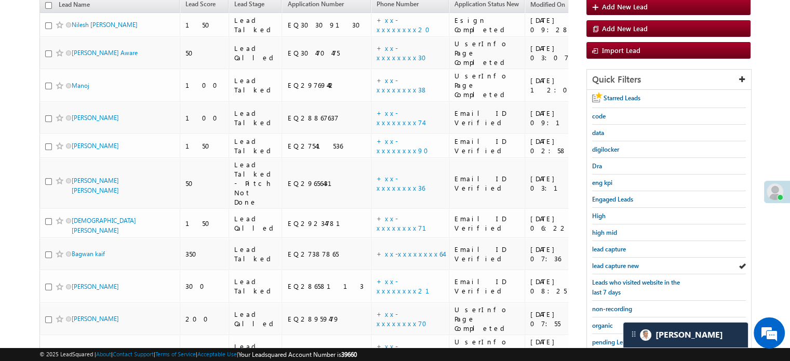
click at [623, 262] on span "lead capture new" at bounding box center [615, 266] width 47 height 8
click at [604, 262] on span "lead capture new" at bounding box center [615, 266] width 47 height 8
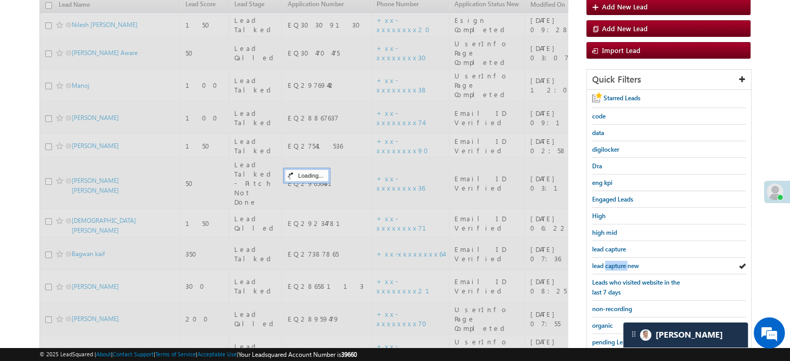
click at [604, 262] on span "lead capture new" at bounding box center [615, 266] width 47 height 8
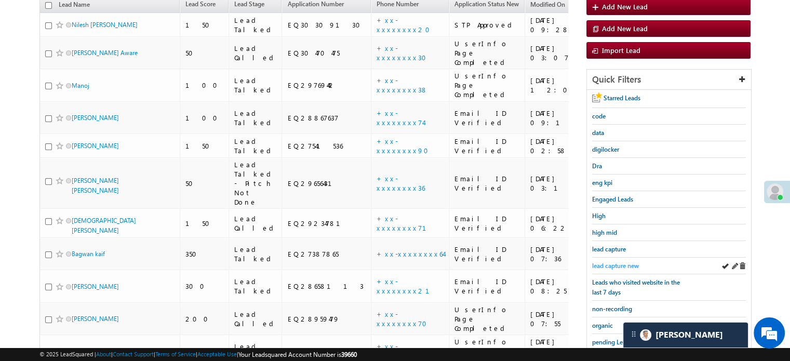
click at [608, 262] on span "lead capture new" at bounding box center [615, 266] width 47 height 8
click at [613, 267] on div "lead capture new" at bounding box center [669, 265] width 154 height 17
click at [619, 263] on span "lead capture new" at bounding box center [615, 266] width 47 height 8
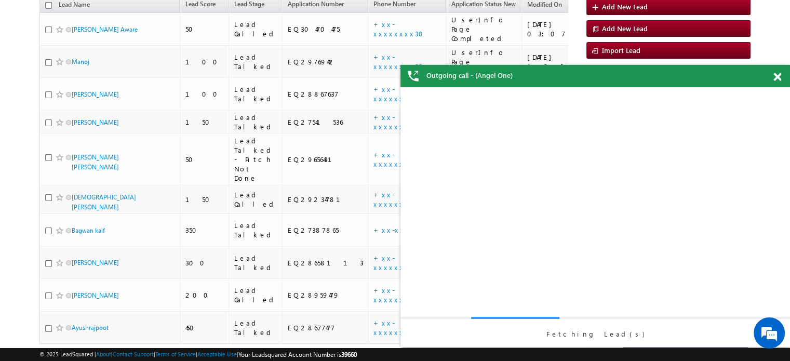
scroll to position [0, 0]
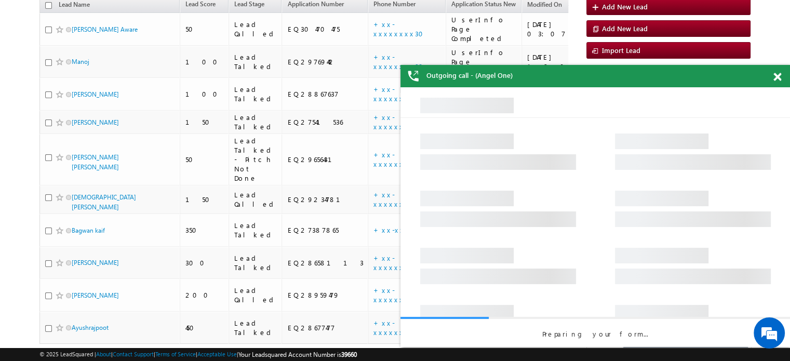
click at [777, 75] on span at bounding box center [777, 77] width 8 height 9
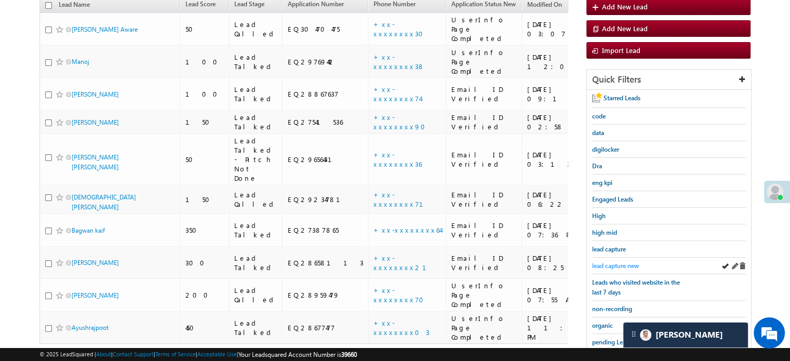
click at [614, 262] on span "lead capture new" at bounding box center [615, 266] width 47 height 8
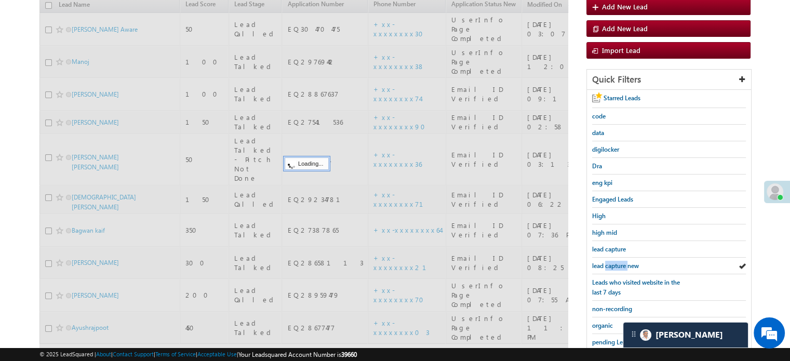
click at [614, 262] on span "lead capture new" at bounding box center [615, 266] width 47 height 8
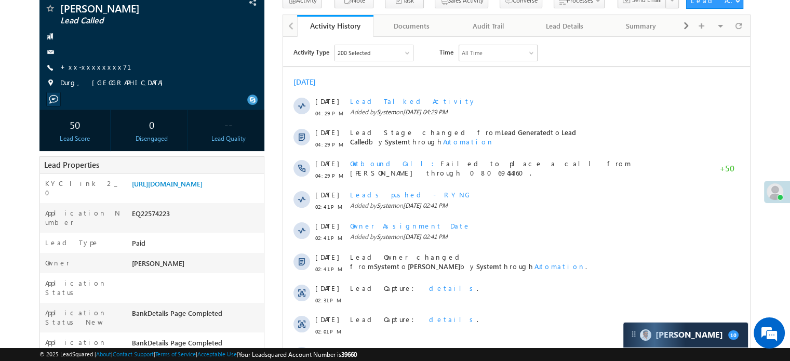
scroll to position [52, 0]
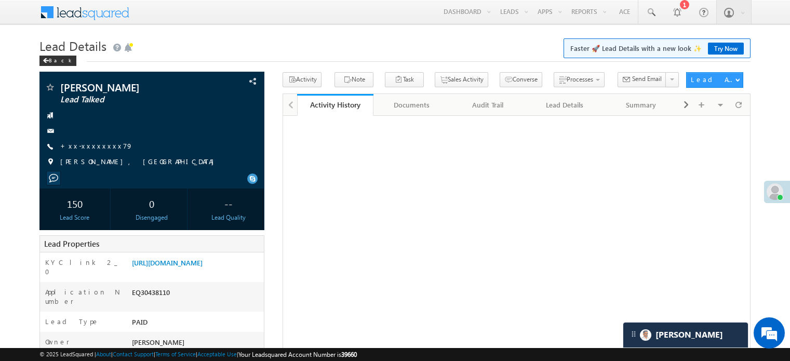
scroll to position [52, 0]
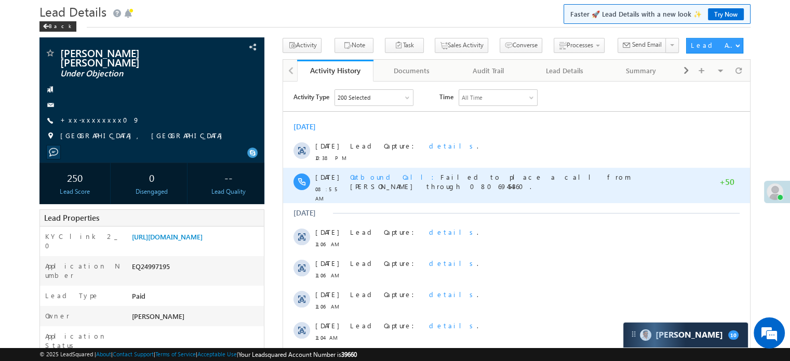
scroll to position [104, 0]
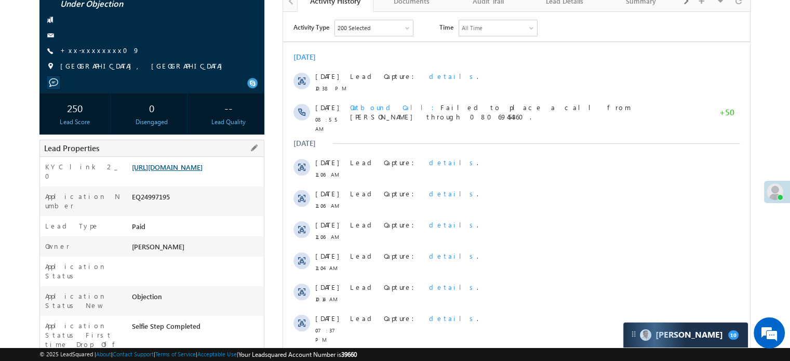
click at [202, 164] on link "https://angelbroking1-pk3em7sa.customui-test.leadsquared.com?leadId=bd76c1fe-0a…" at bounding box center [167, 166] width 71 height 9
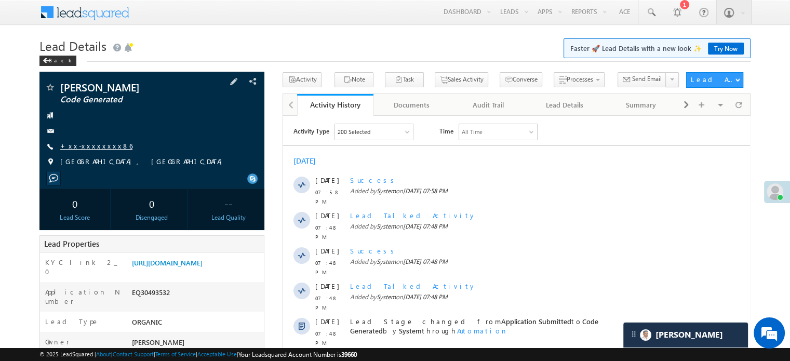
click at [86, 145] on link "+xx-xxxxxxxx86" at bounding box center [96, 145] width 72 height 9
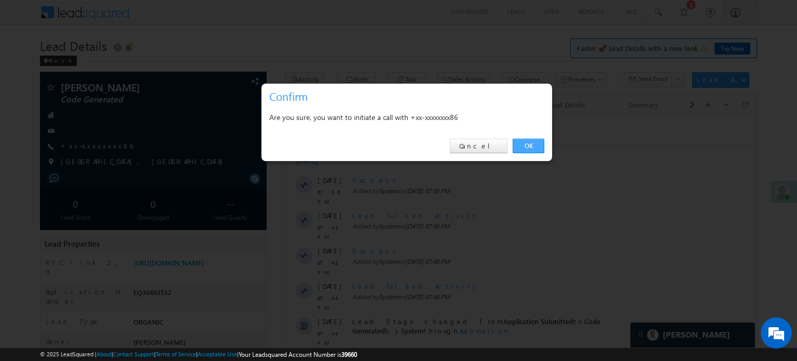
click at [536, 148] on link "OK" at bounding box center [529, 146] width 32 height 15
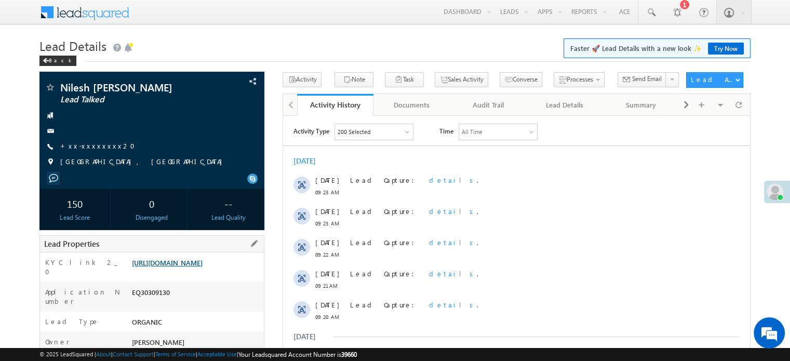
scroll to position [156, 0]
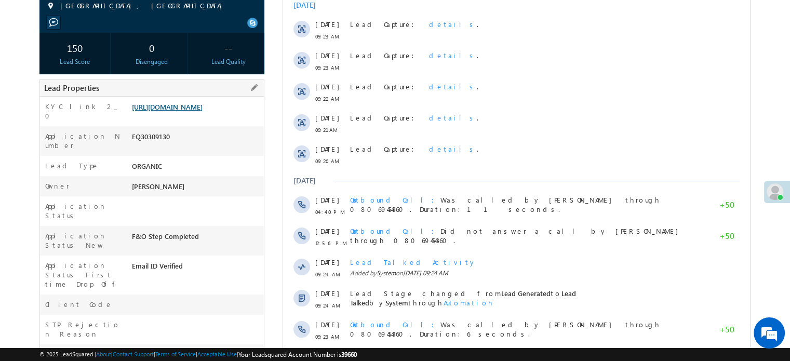
click at [193, 111] on link "[URL][DOMAIN_NAME]" at bounding box center [167, 106] width 71 height 9
